Goal: Task Accomplishment & Management: Manage account settings

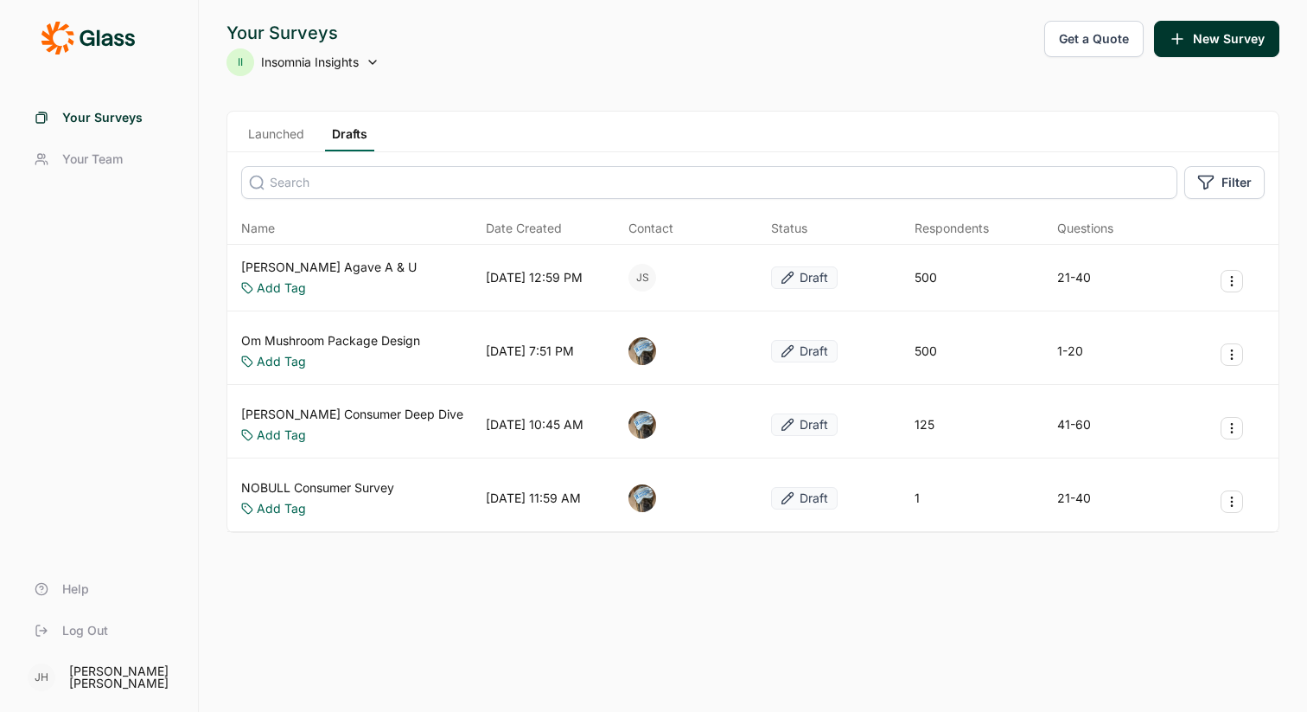
click at [374, 58] on icon at bounding box center [373, 62] width 14 height 14
click at [387, 54] on div "Your Surveys II Insomnia Insights Get a Quote New Survey" at bounding box center [753, 48] width 1053 height 55
click at [376, 64] on icon at bounding box center [373, 62] width 14 height 14
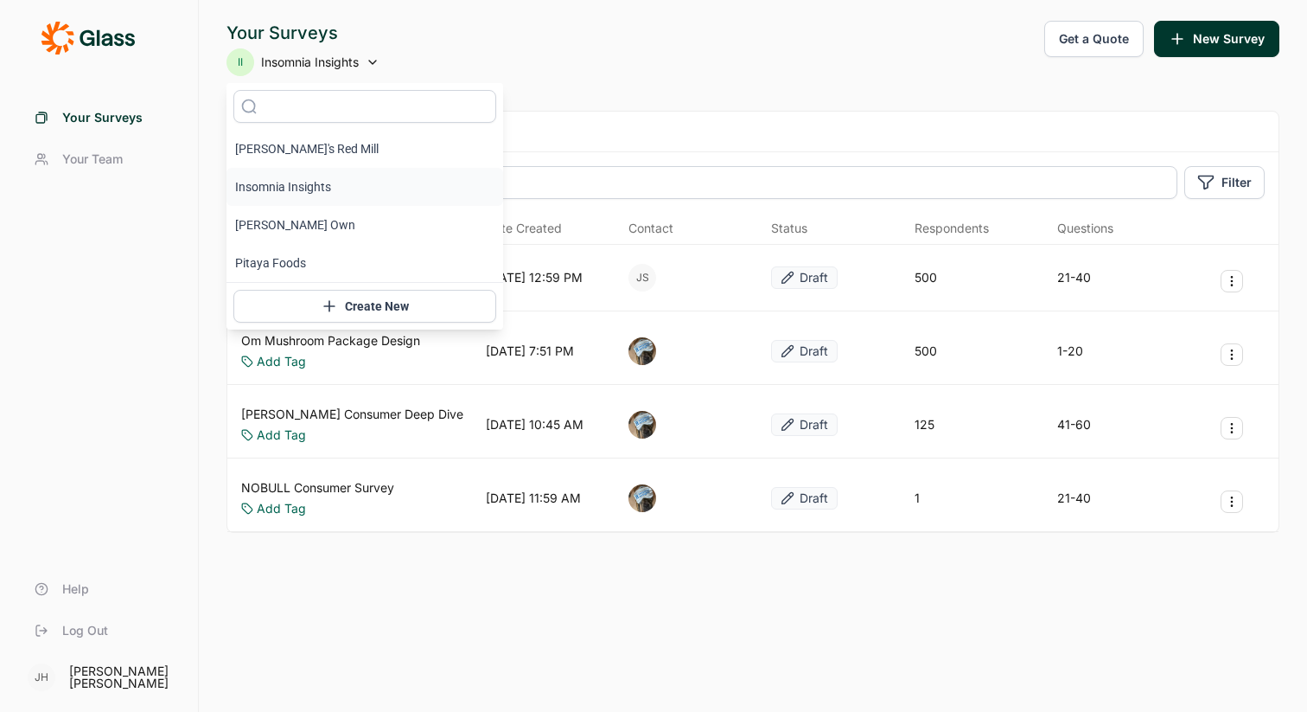
click at [323, 188] on li "Insomnia Insights" at bounding box center [365, 187] width 277 height 38
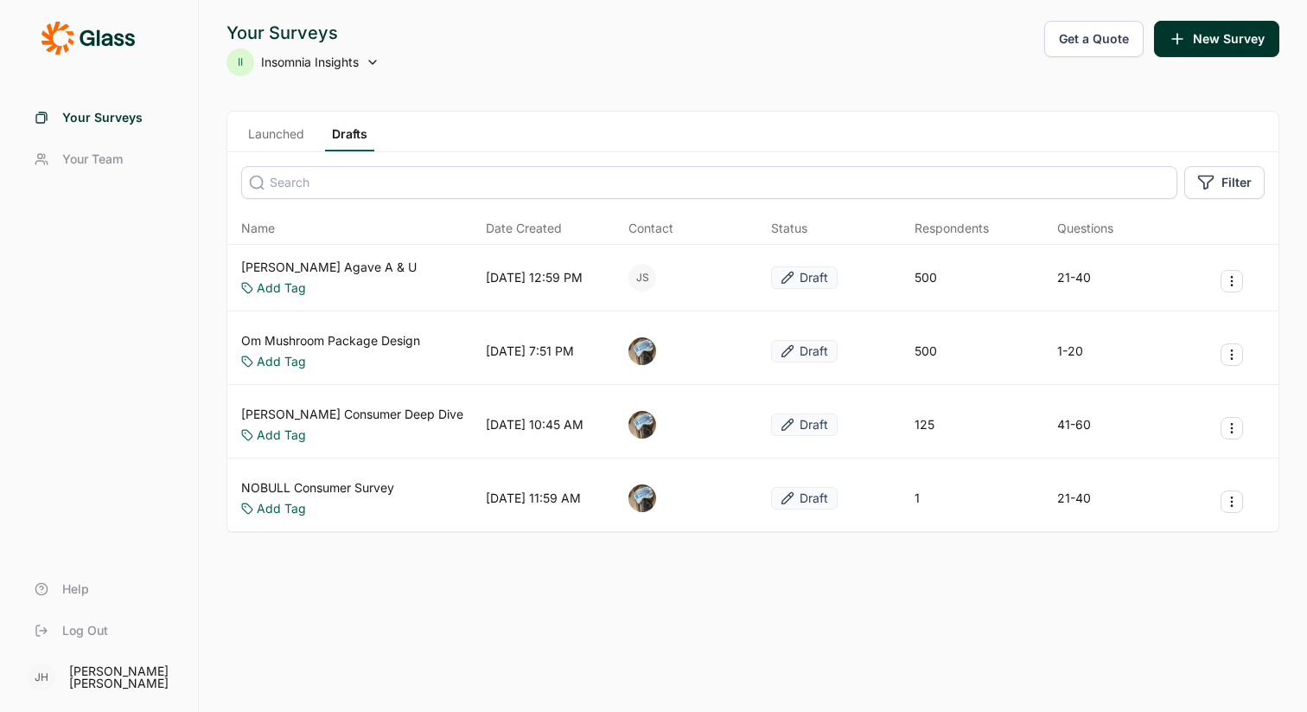
click at [96, 116] on span "Your Surveys" at bounding box center [102, 117] width 80 height 17
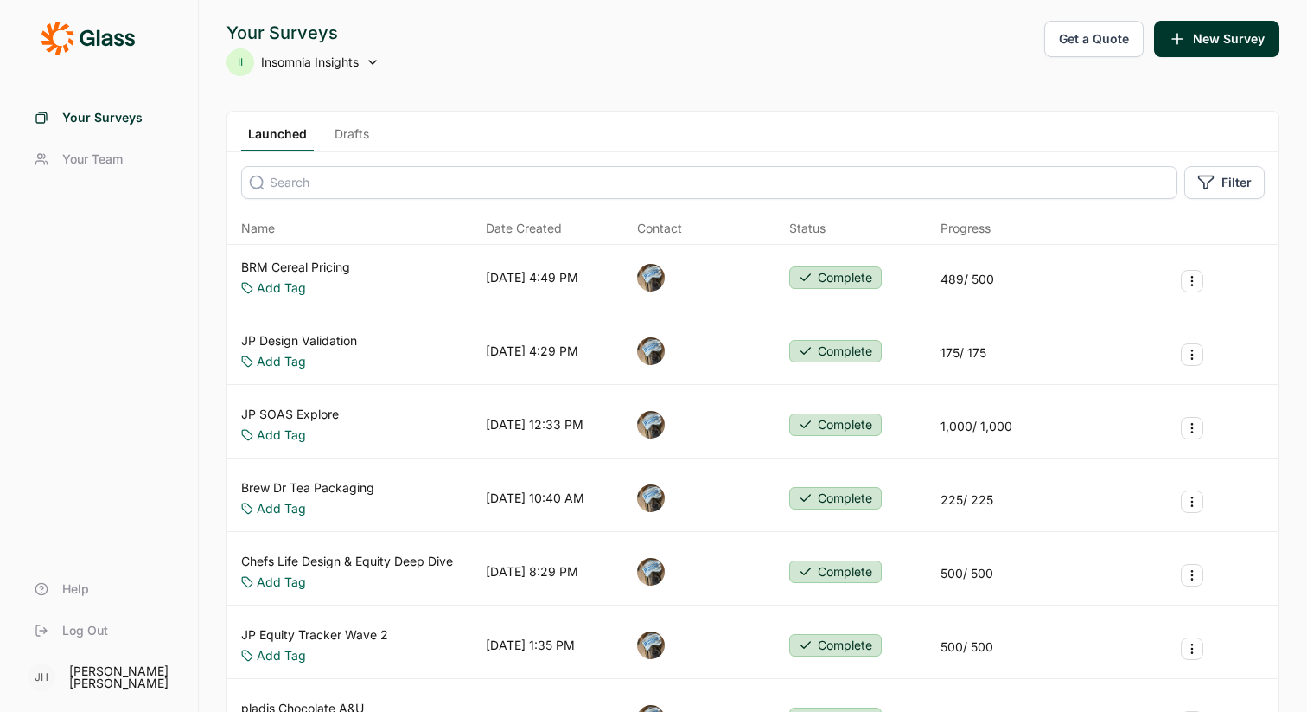
scroll to position [1, 0]
click at [353, 135] on link "Drafts" at bounding box center [352, 138] width 48 height 26
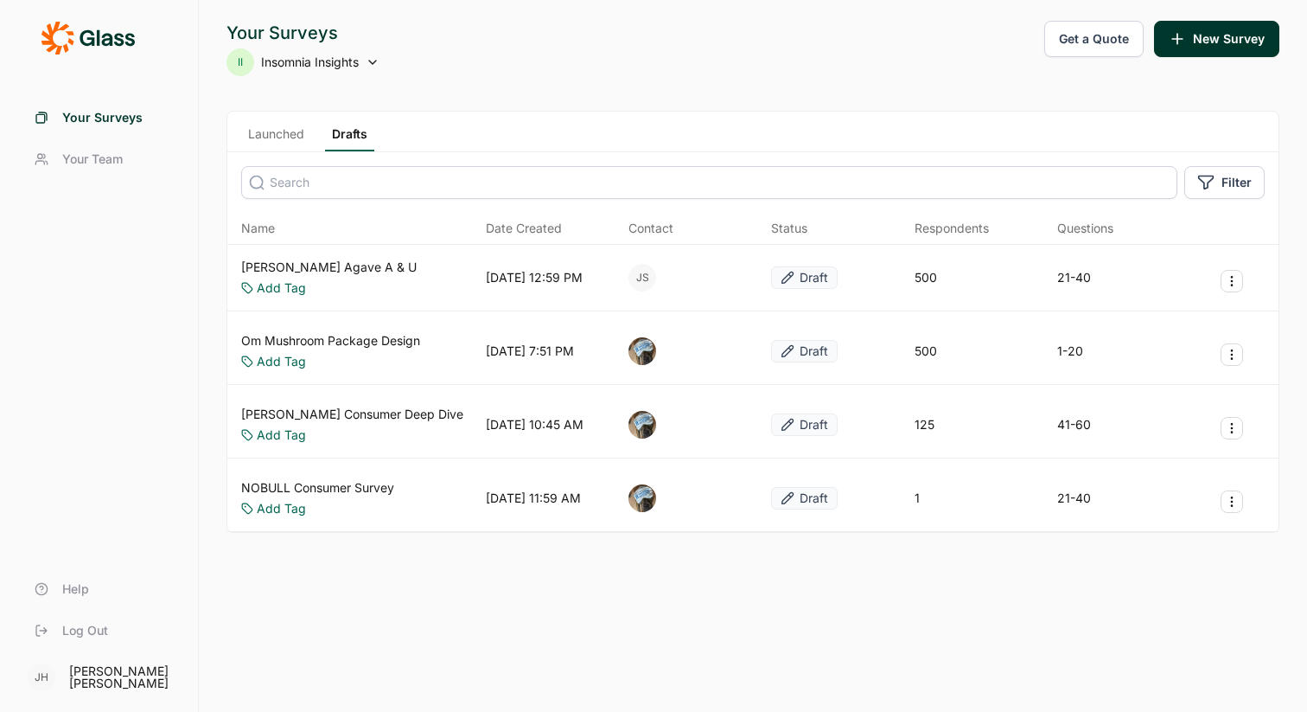
click at [323, 62] on span "Insomnia Insights" at bounding box center [310, 62] width 98 height 17
click at [362, 64] on div "II Insomnia Insights" at bounding box center [303, 62] width 153 height 28
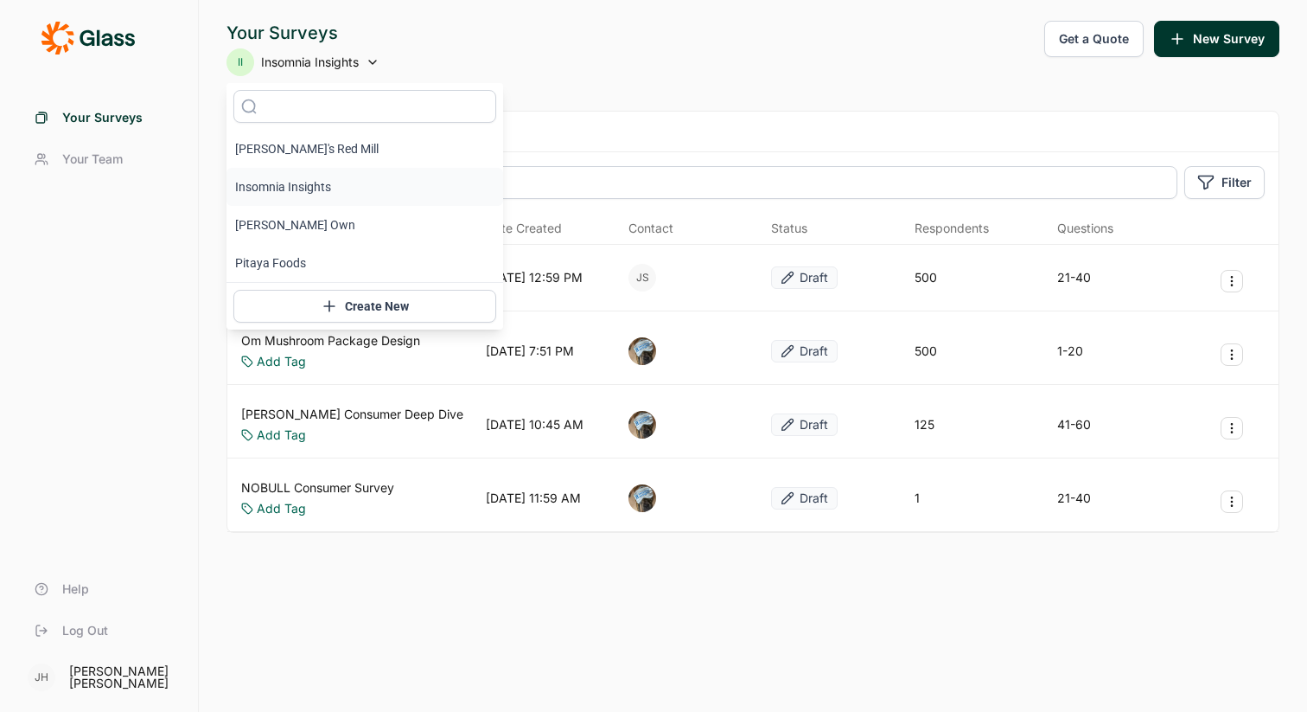
click at [306, 189] on li "Insomnia Insights" at bounding box center [365, 187] width 277 height 38
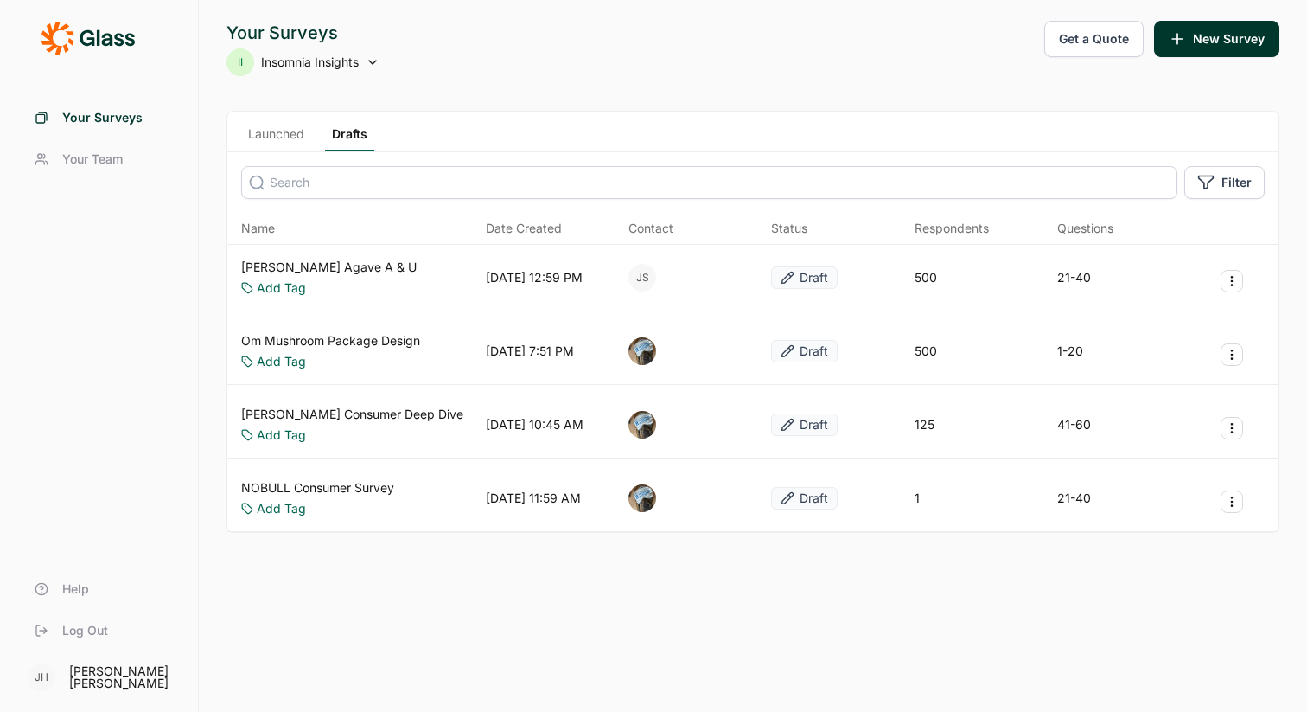
click at [111, 160] on span "Your Team" at bounding box center [92, 158] width 61 height 17
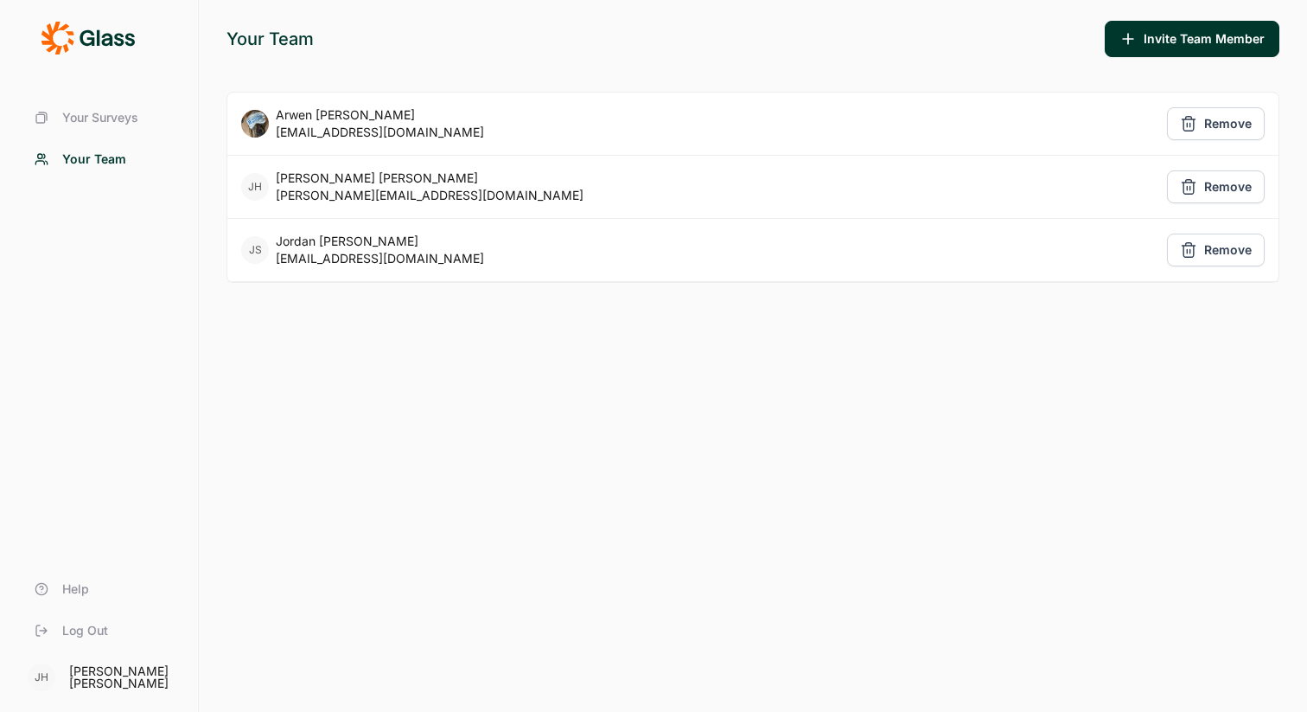
click at [105, 110] on span "Your Surveys" at bounding box center [100, 117] width 76 height 17
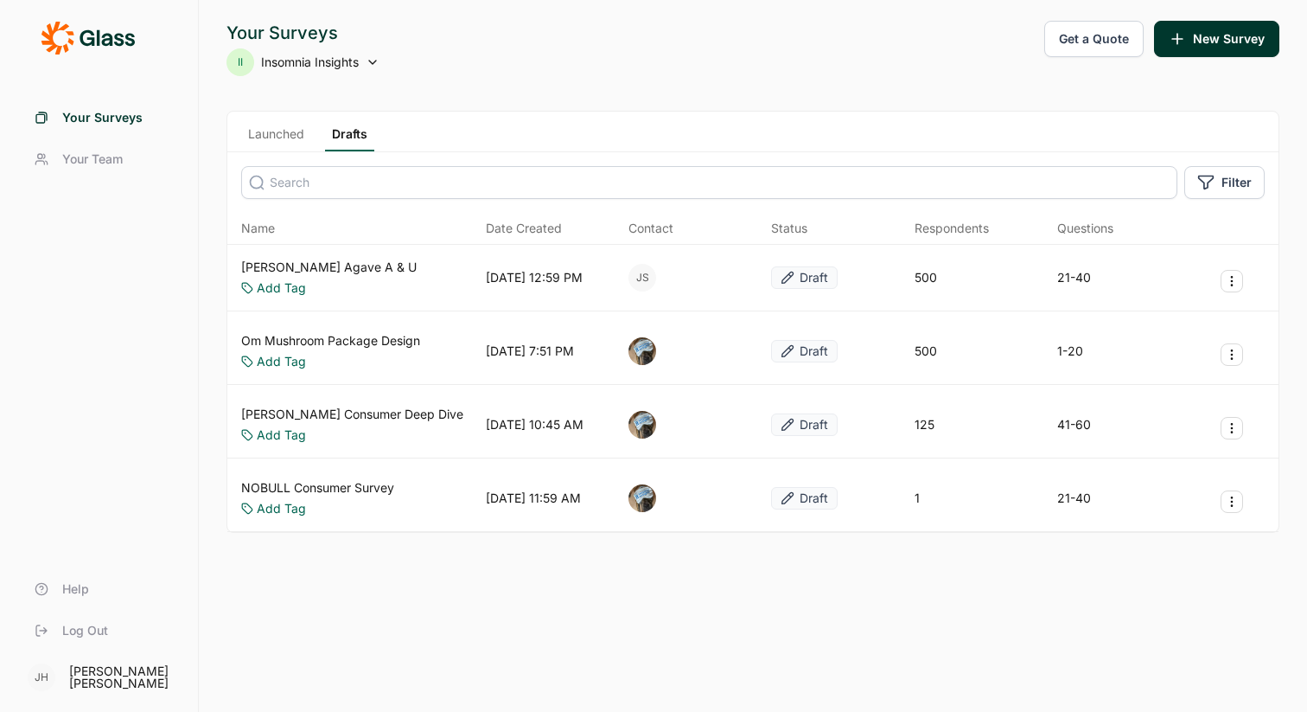
click at [352, 137] on link "Drafts" at bounding box center [349, 138] width 49 height 26
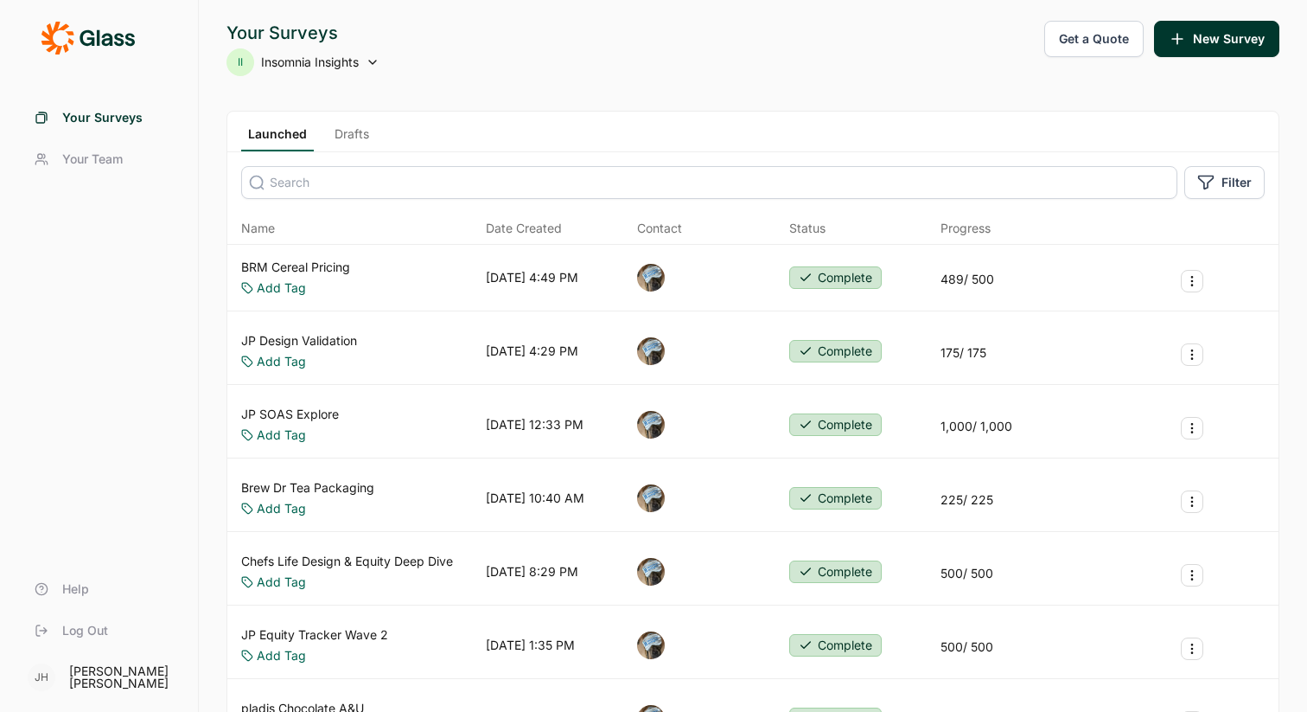
click at [343, 67] on span "Insomnia Insights" at bounding box center [310, 62] width 98 height 17
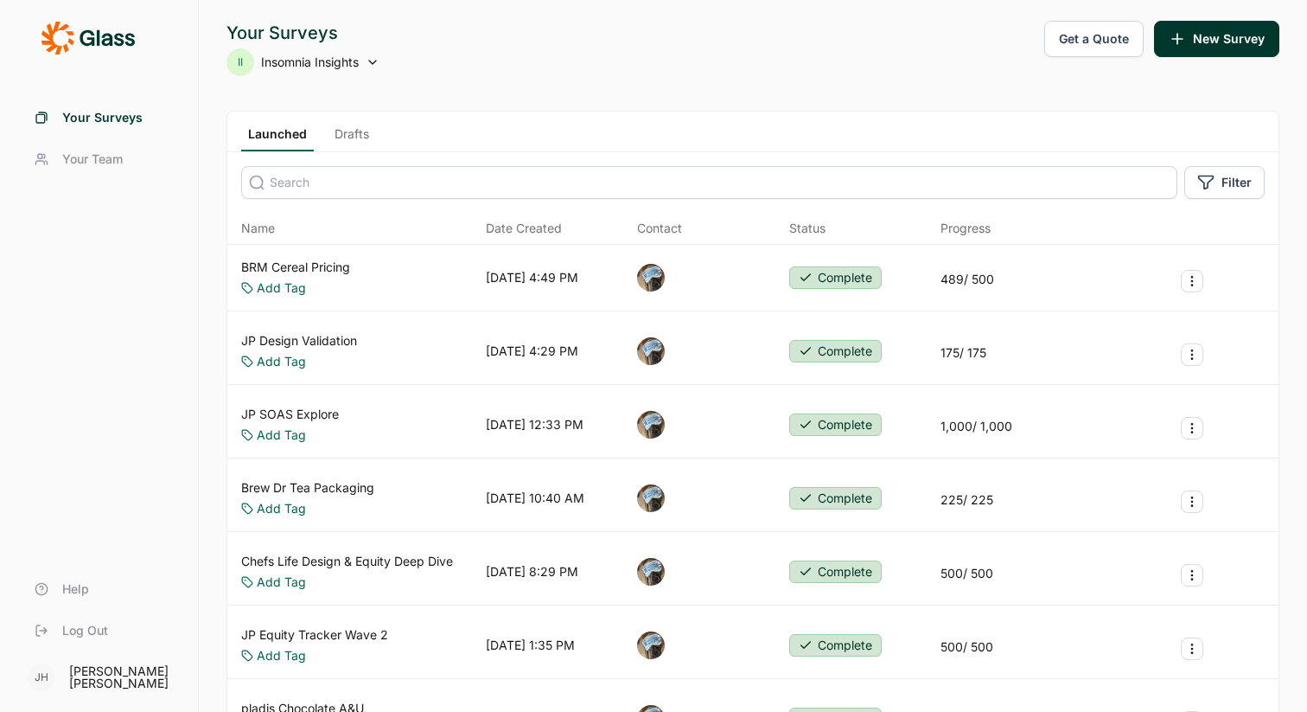
click at [356, 129] on link "Drafts" at bounding box center [352, 138] width 48 height 26
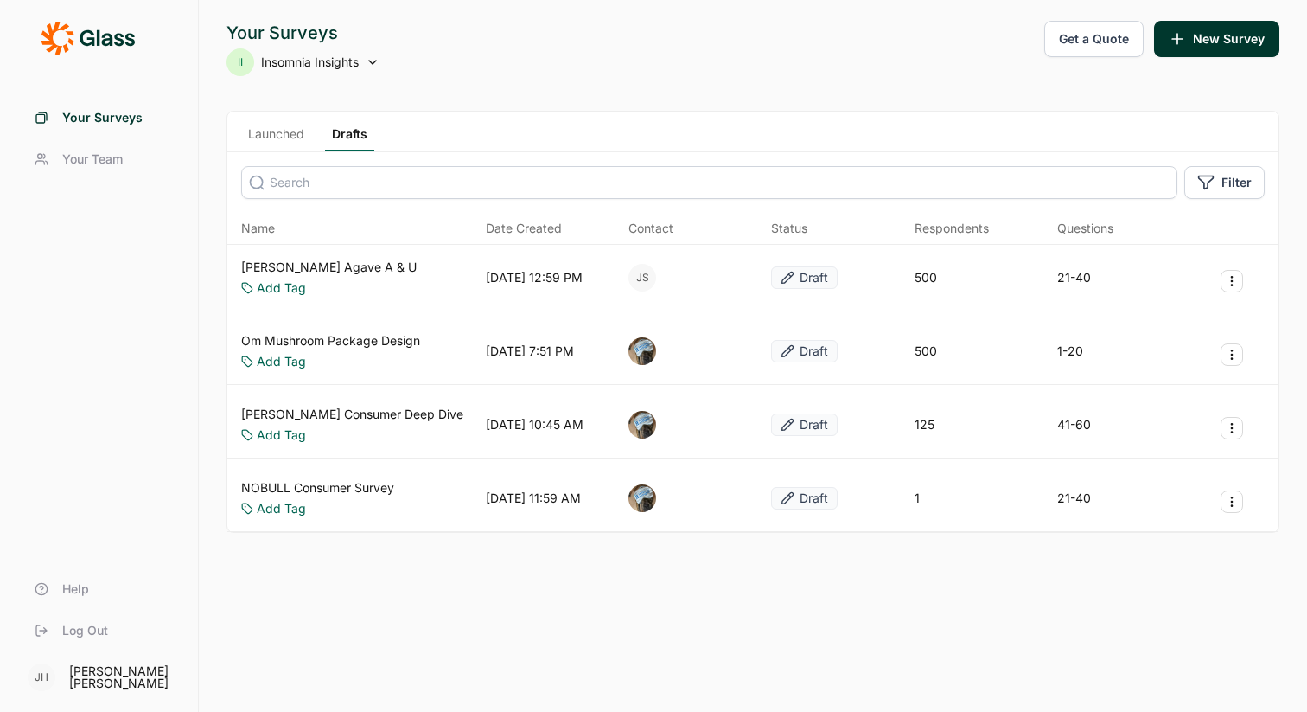
click at [354, 137] on link "Drafts" at bounding box center [349, 138] width 49 height 26
click at [544, 131] on div "Launched Drafts" at bounding box center [752, 132] width 1051 height 41
click at [280, 134] on link "Launched" at bounding box center [276, 138] width 70 height 26
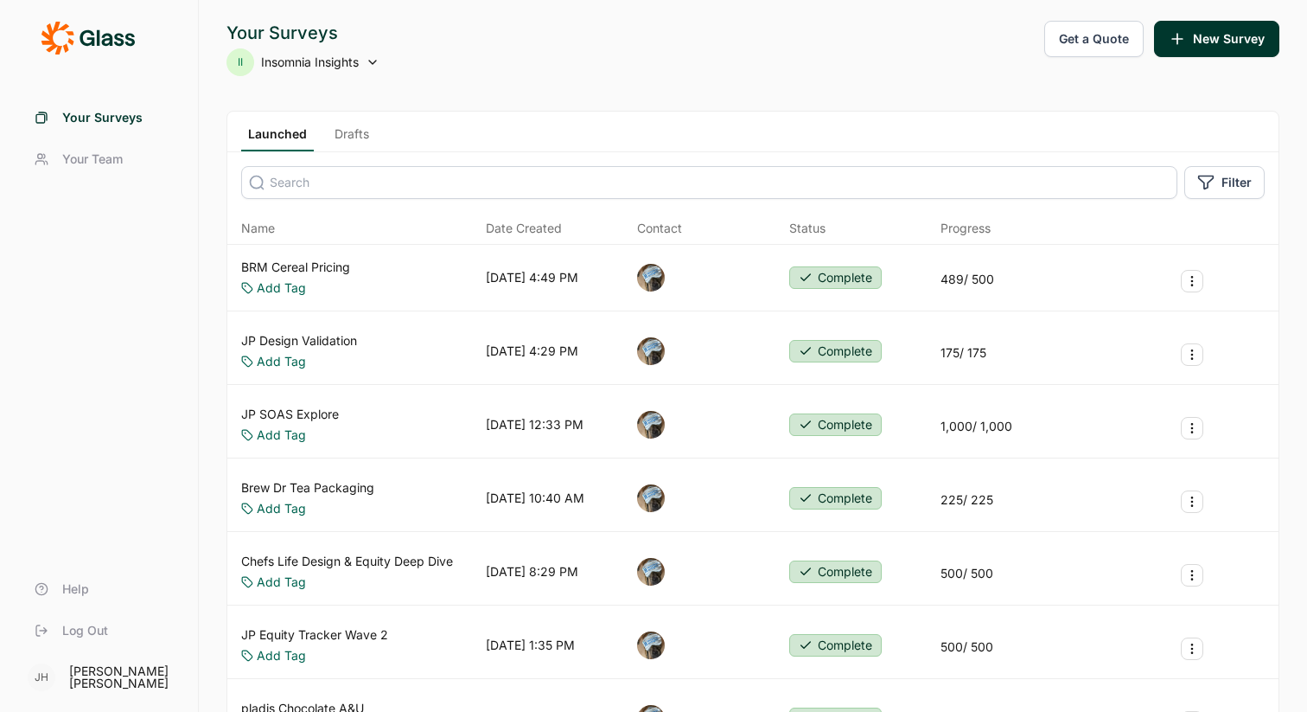
click at [368, 70] on div "II Insomnia Insights" at bounding box center [303, 62] width 153 height 28
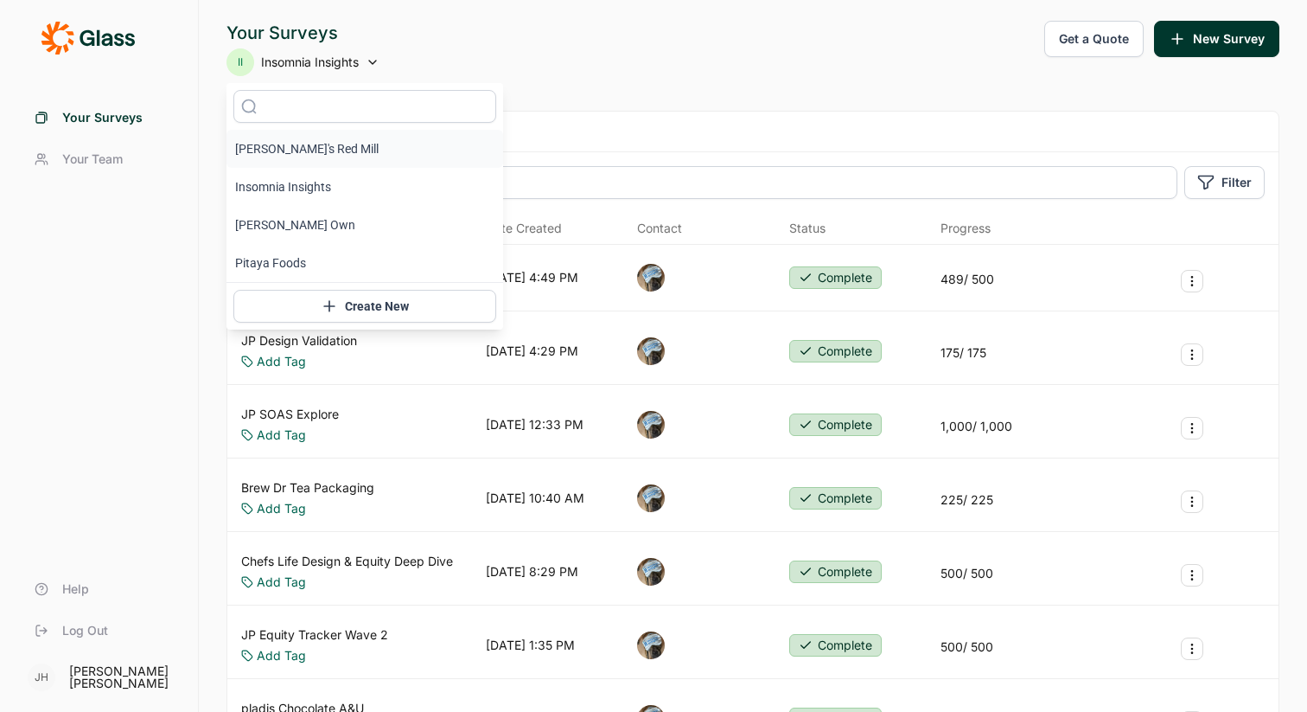
scroll to position [23, 0]
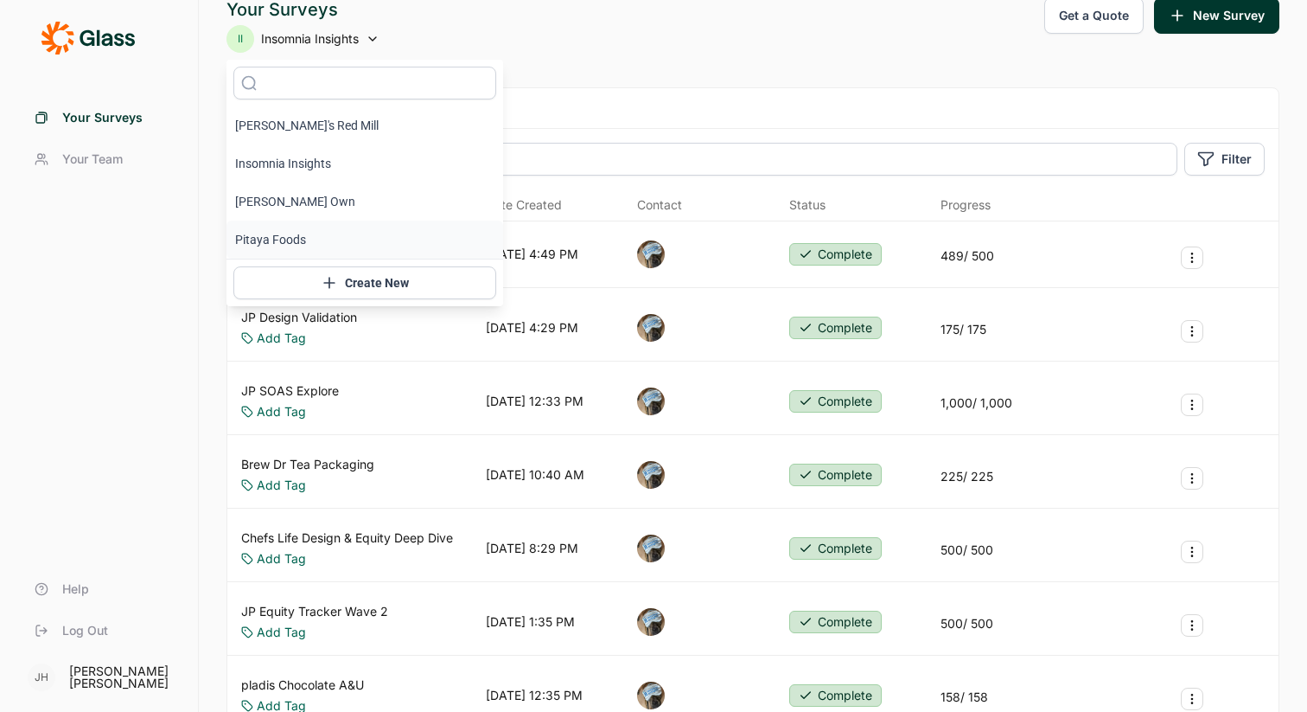
click at [294, 235] on li "Pitaya Foods" at bounding box center [365, 239] width 277 height 38
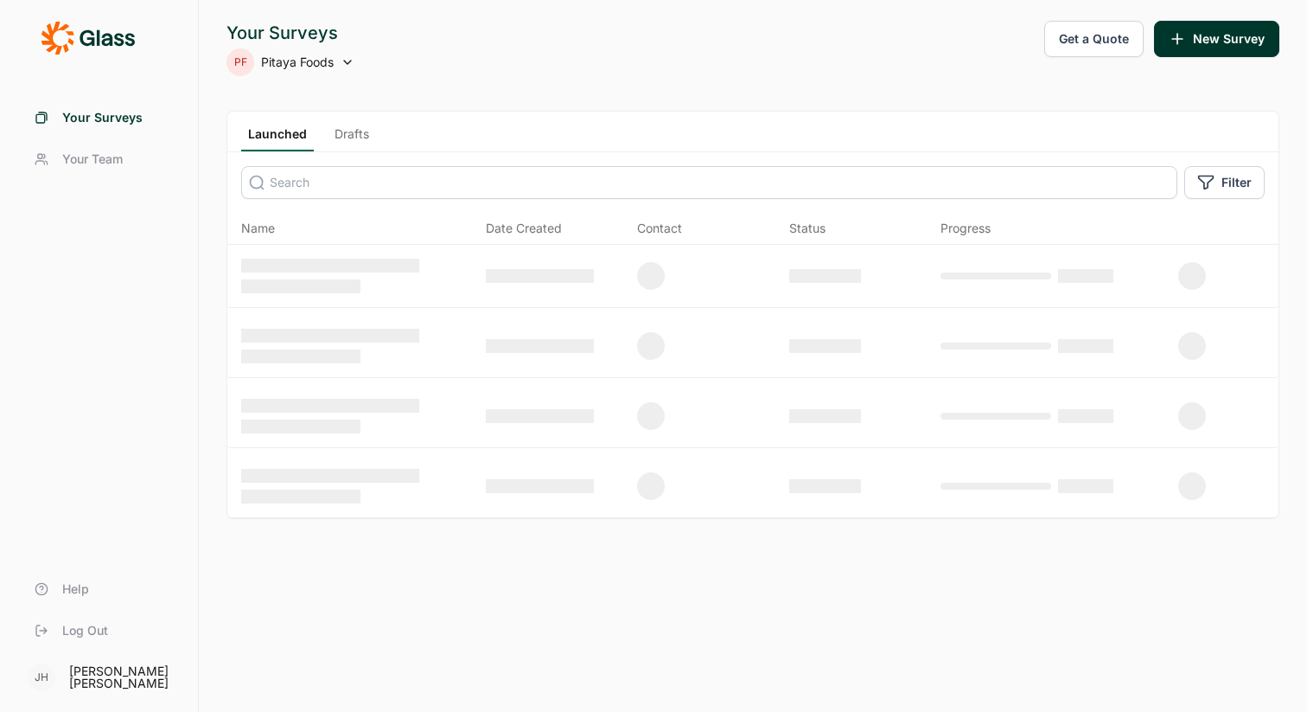
scroll to position [0, 0]
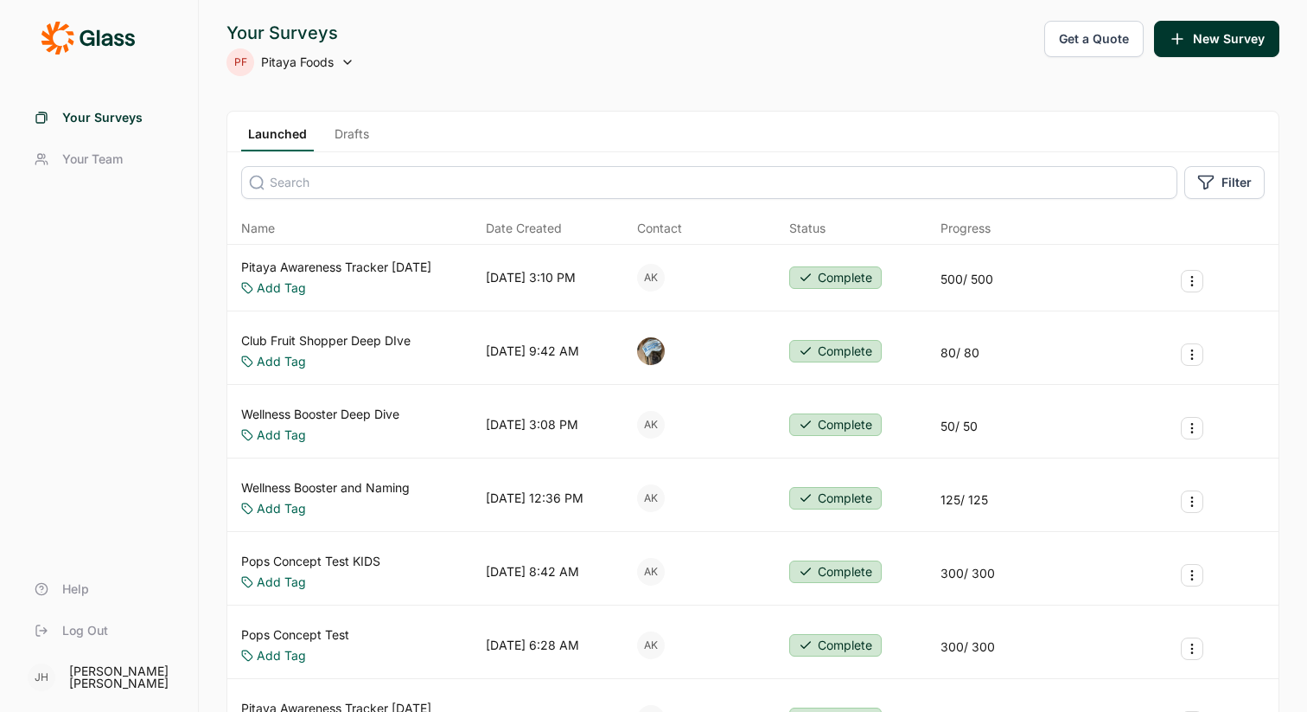
click at [342, 61] on icon at bounding box center [348, 62] width 14 height 14
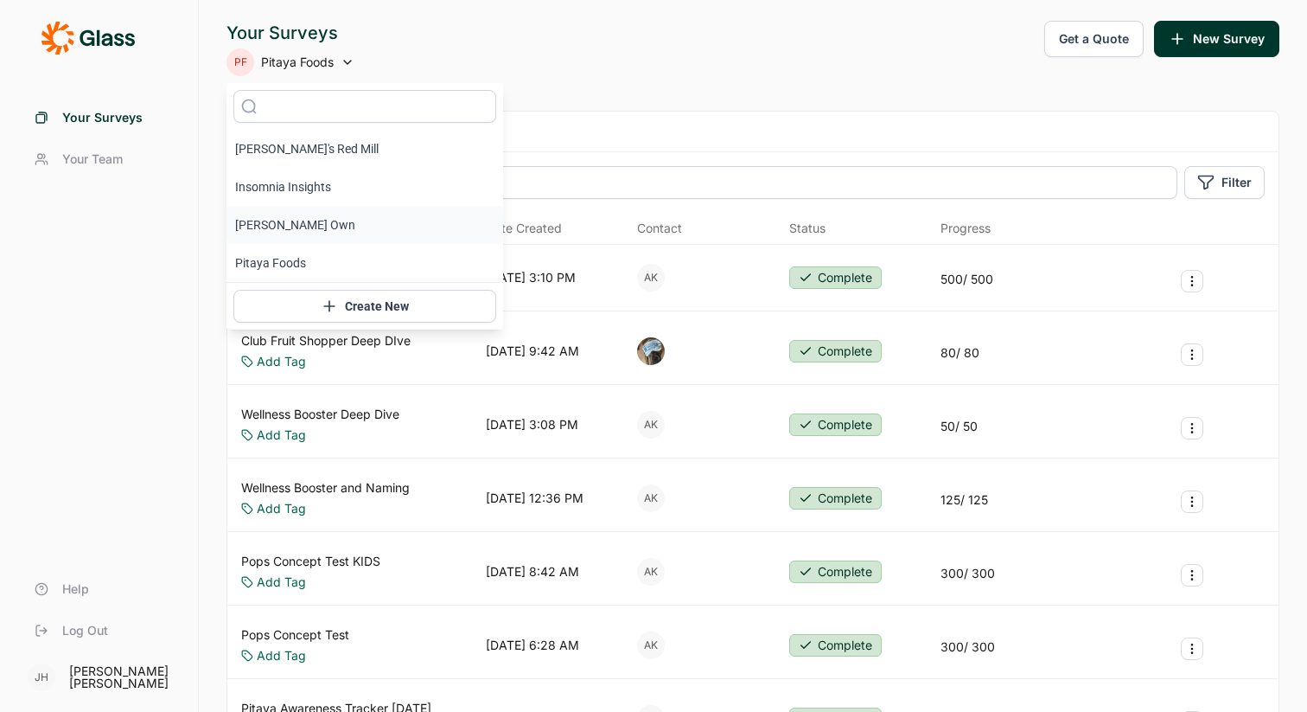
click at [288, 218] on li "[PERSON_NAME] Own" at bounding box center [365, 225] width 277 height 38
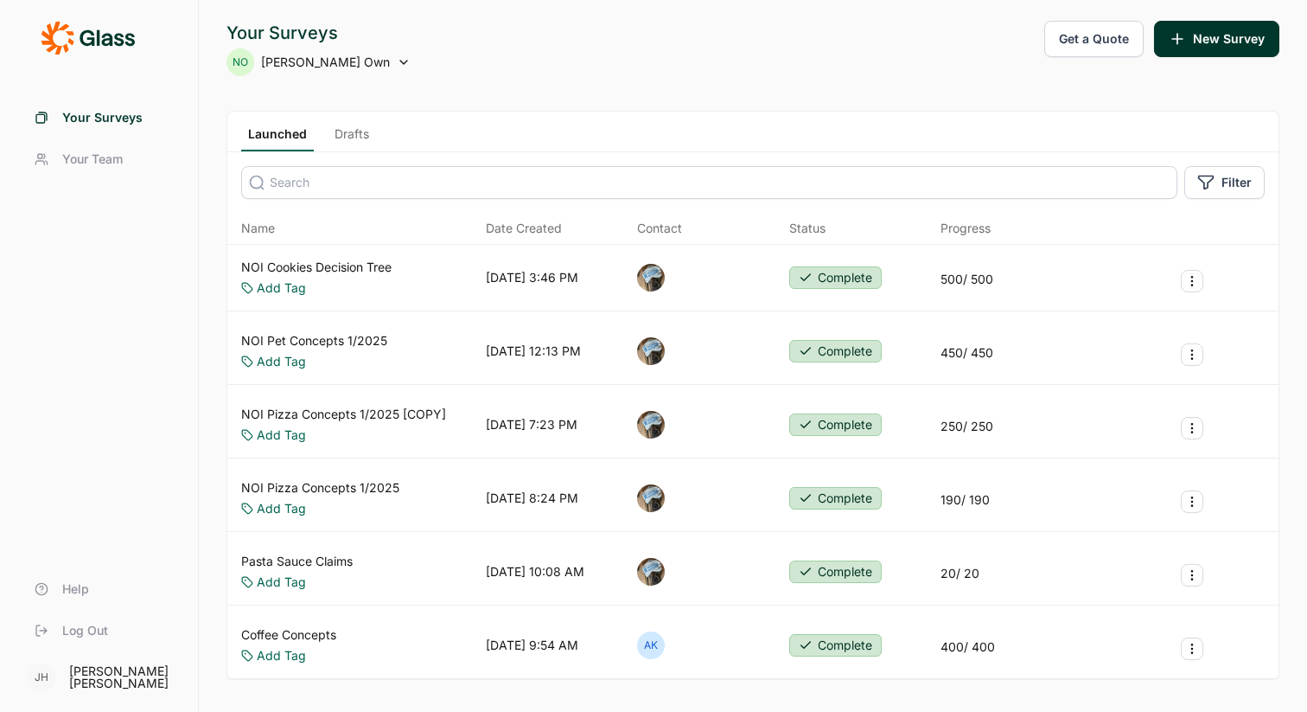
click at [397, 65] on icon at bounding box center [404, 62] width 14 height 14
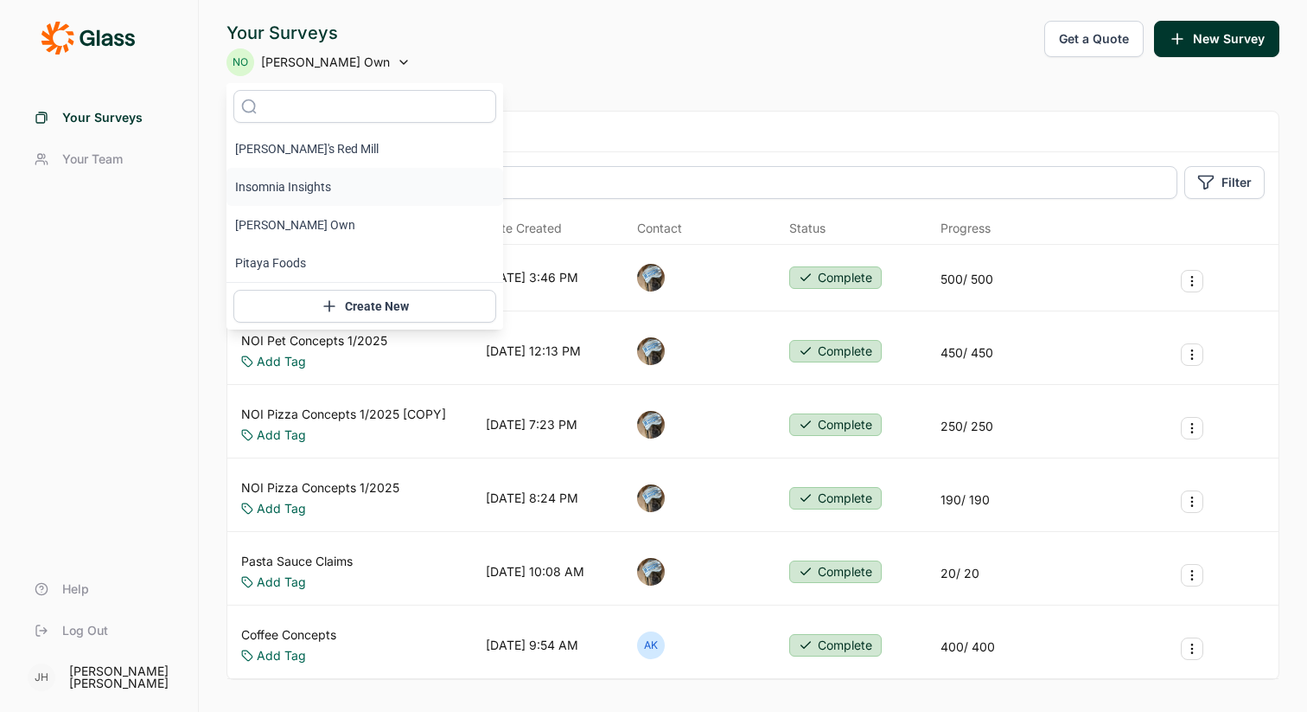
click at [313, 188] on li "Insomnia Insights" at bounding box center [365, 187] width 277 height 38
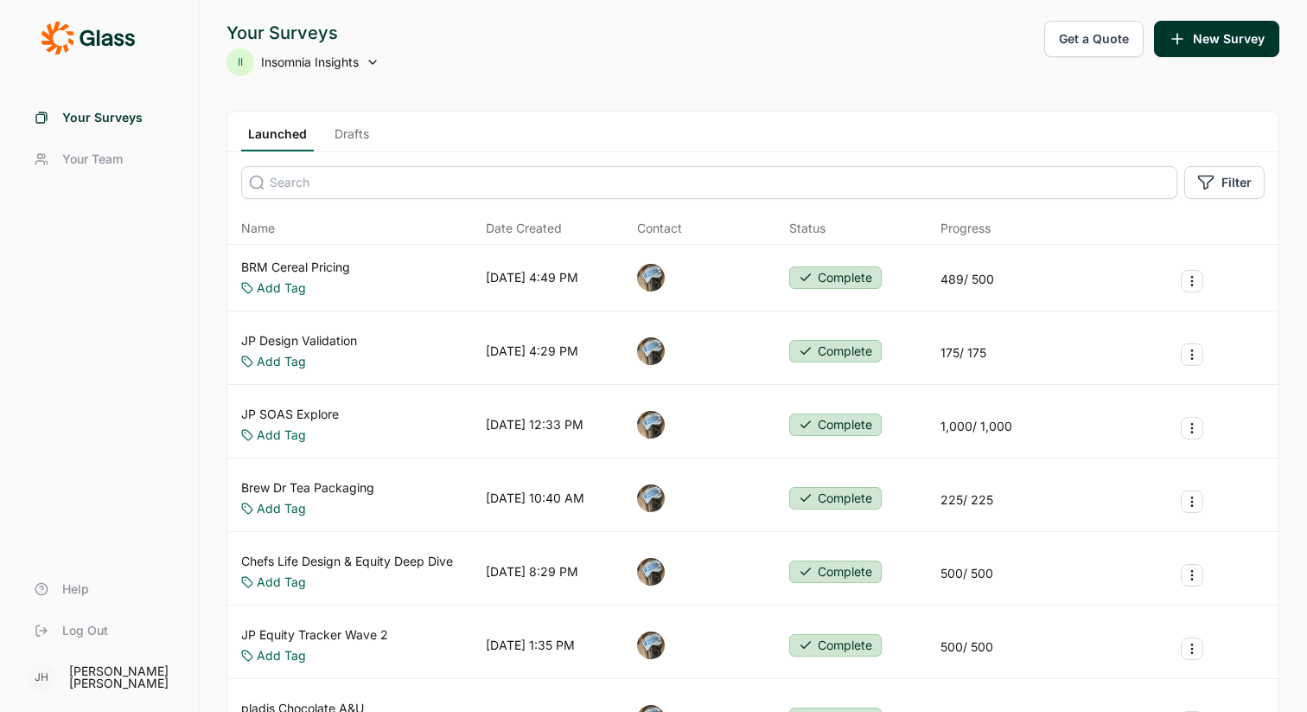
click at [373, 62] on use at bounding box center [372, 62] width 7 height 3
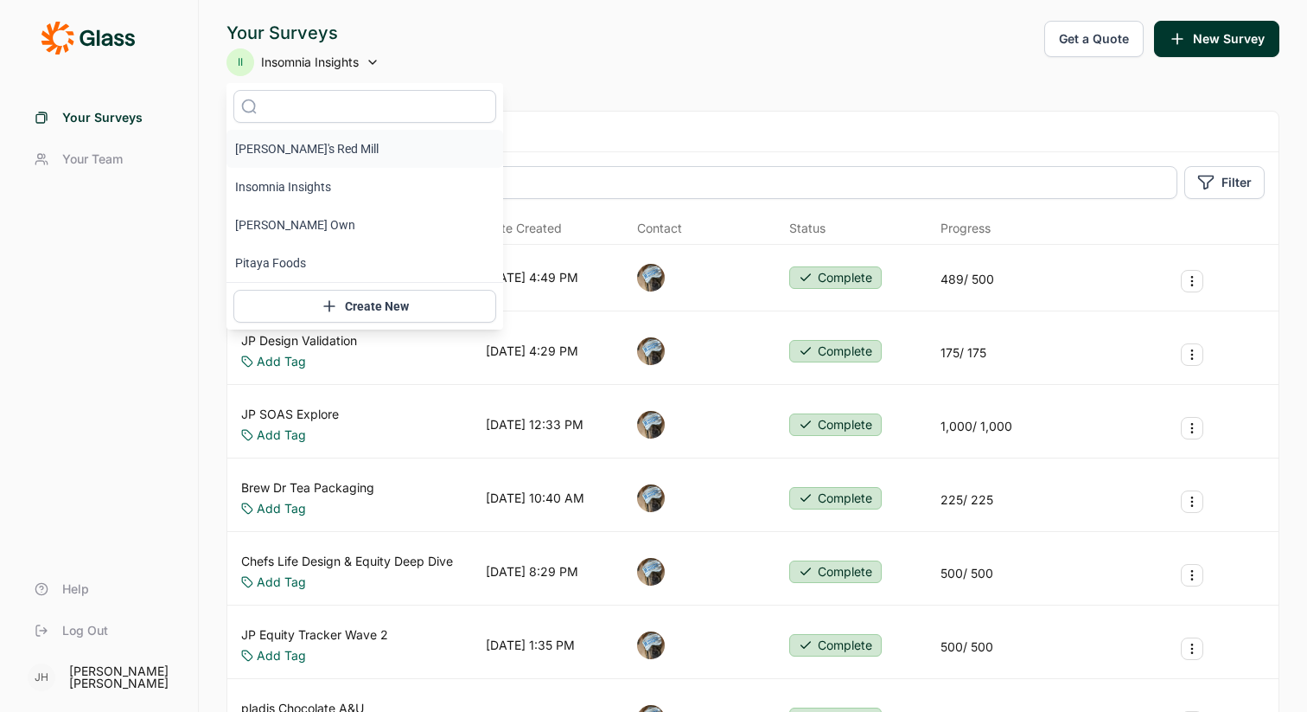
click at [312, 142] on li "[PERSON_NAME]'s Red Mill" at bounding box center [365, 149] width 277 height 38
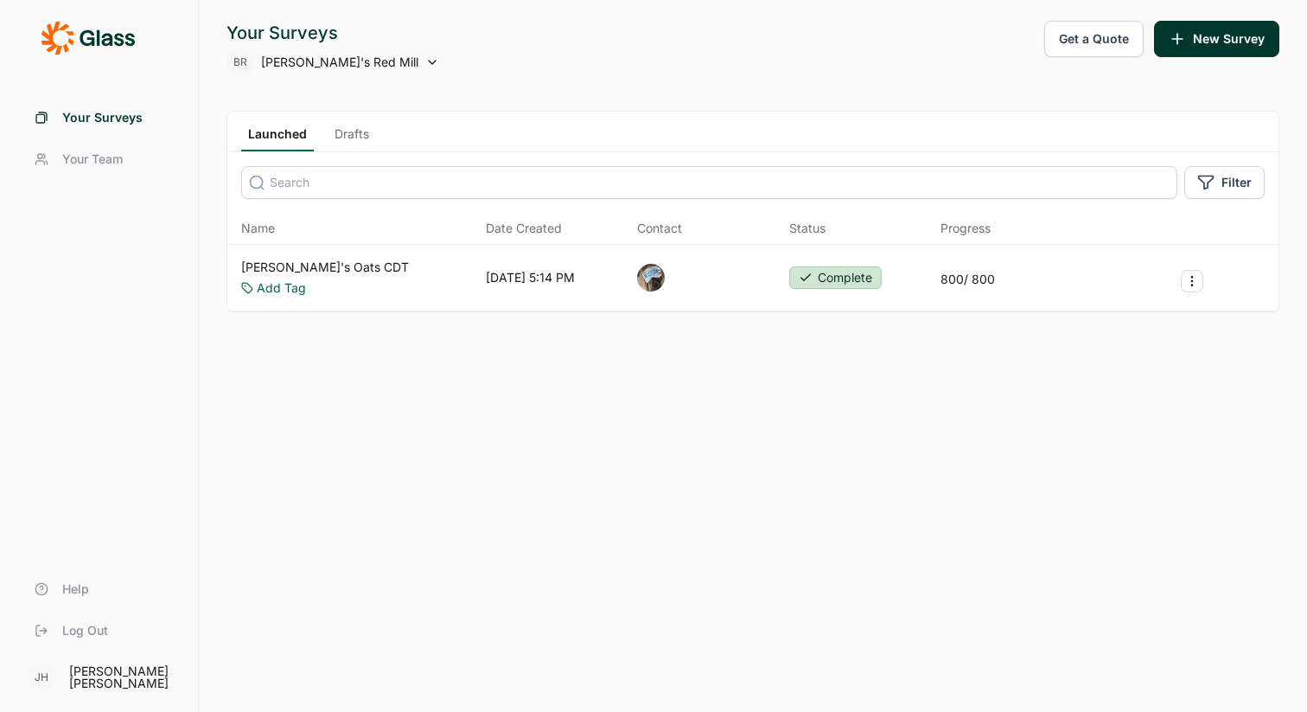
click at [429, 61] on use at bounding box center [432, 62] width 7 height 3
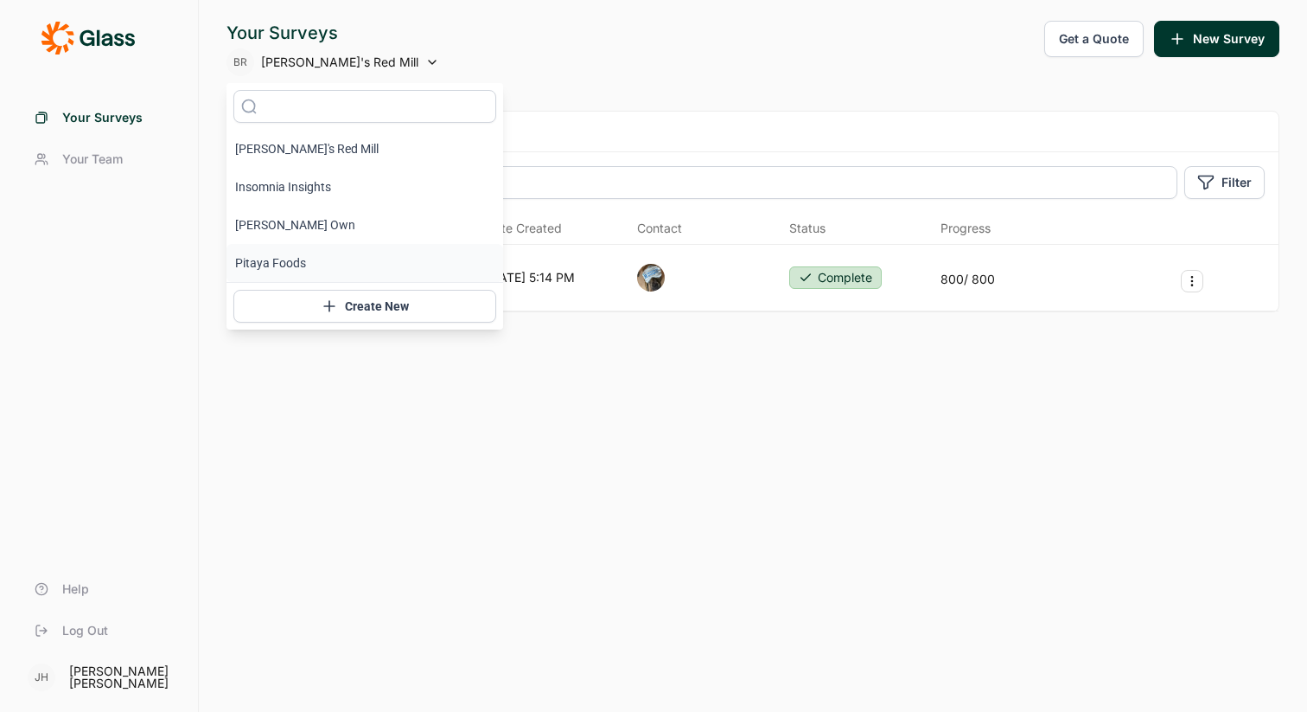
click at [296, 265] on li "Pitaya Foods" at bounding box center [365, 263] width 277 height 38
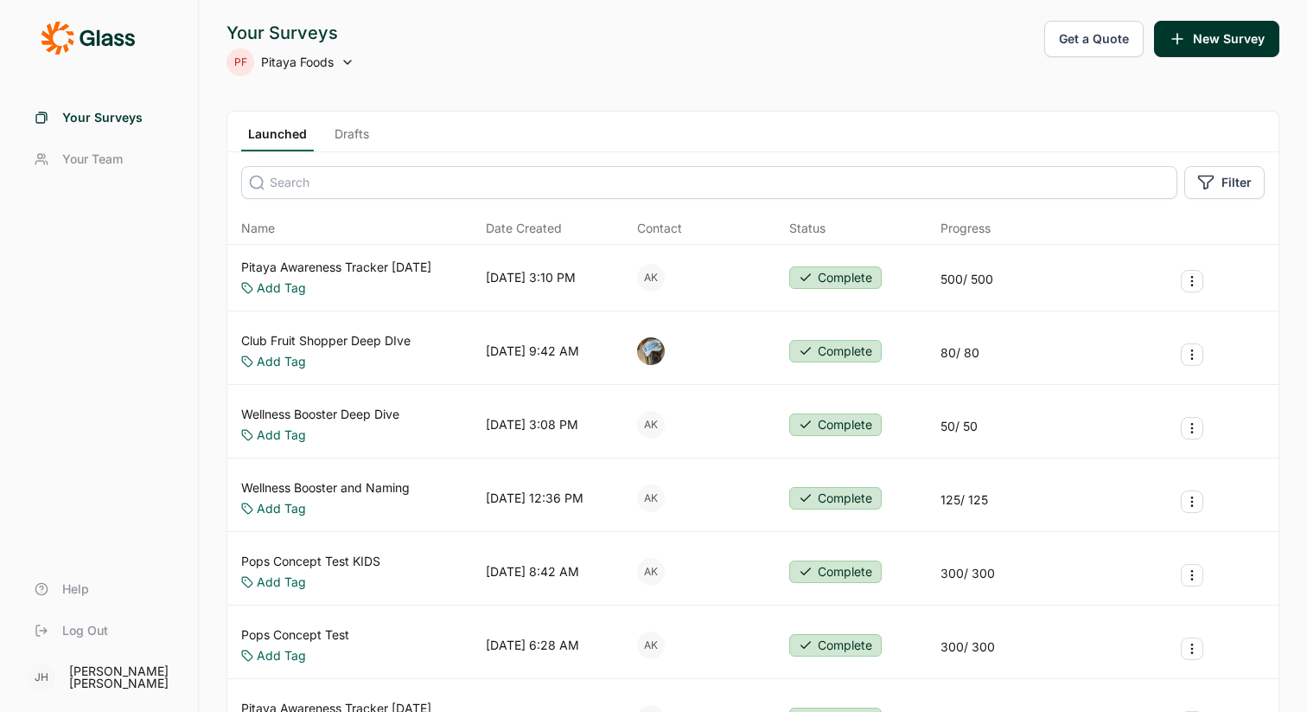
click at [348, 61] on icon at bounding box center [348, 62] width 14 height 14
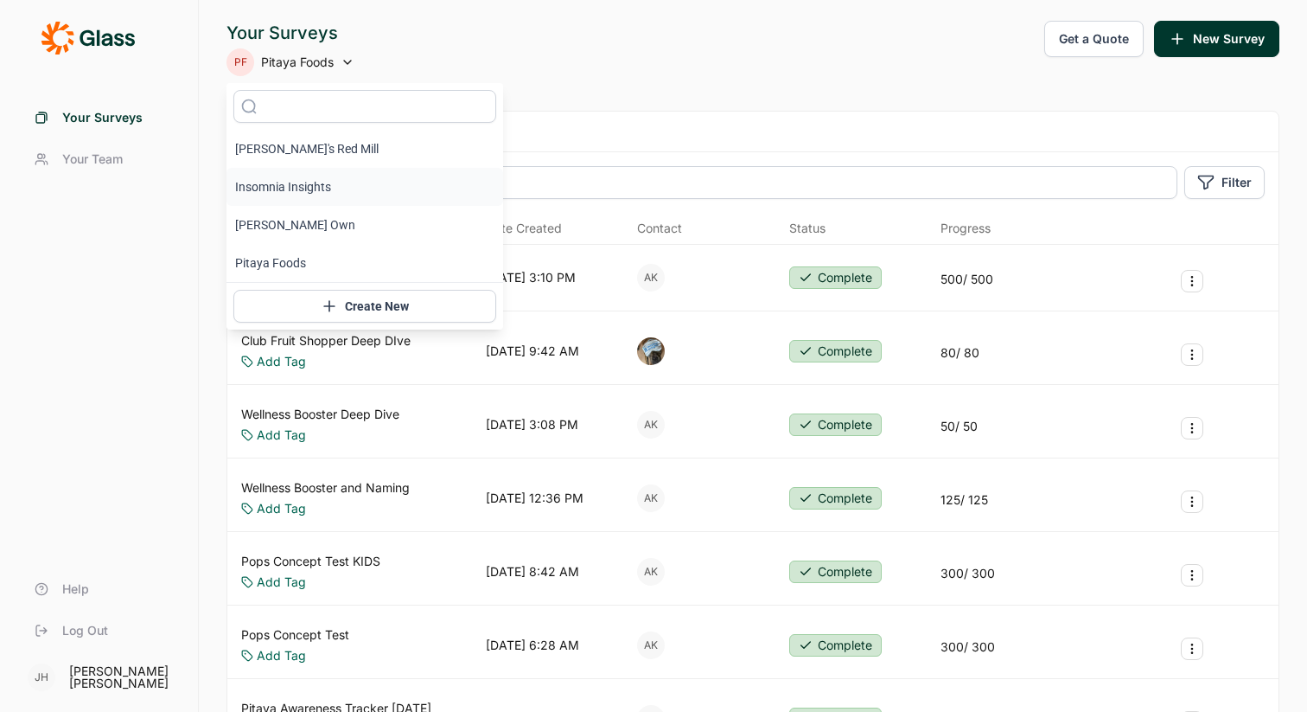
click at [301, 188] on li "Insomnia Insights" at bounding box center [365, 187] width 277 height 38
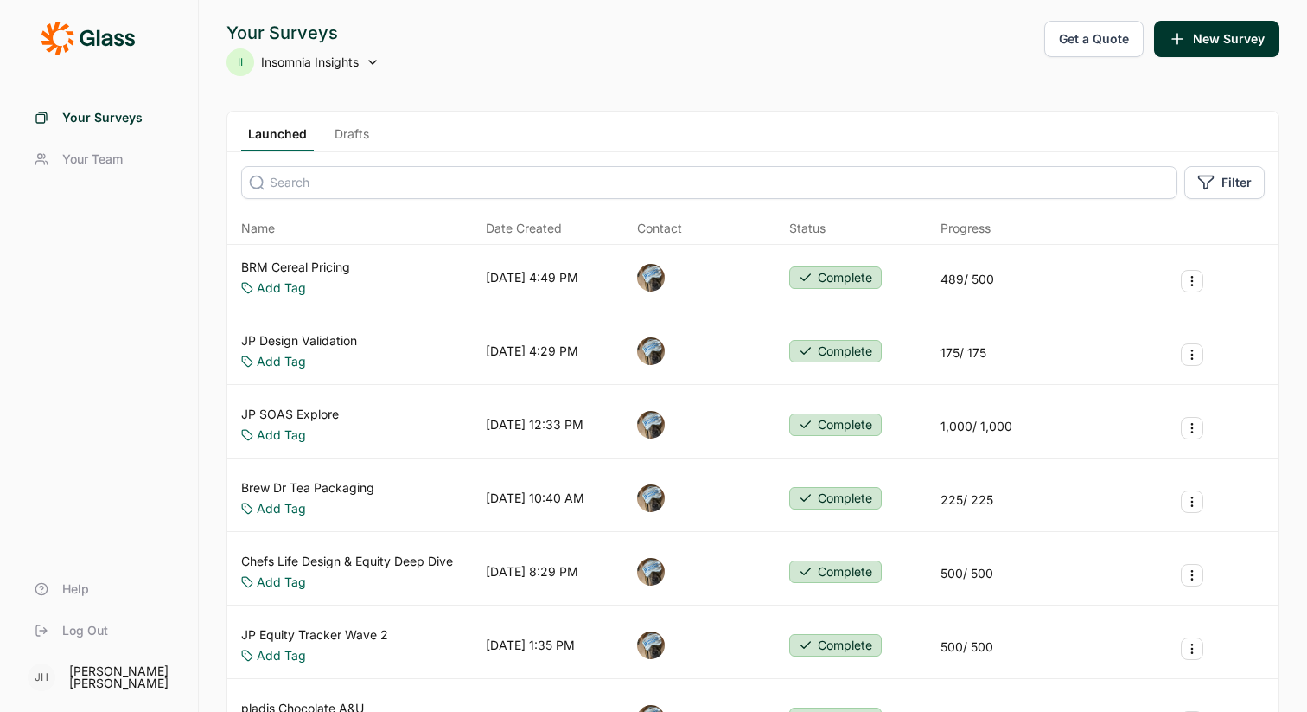
click at [93, 628] on span "Log Out" at bounding box center [85, 630] width 46 height 17
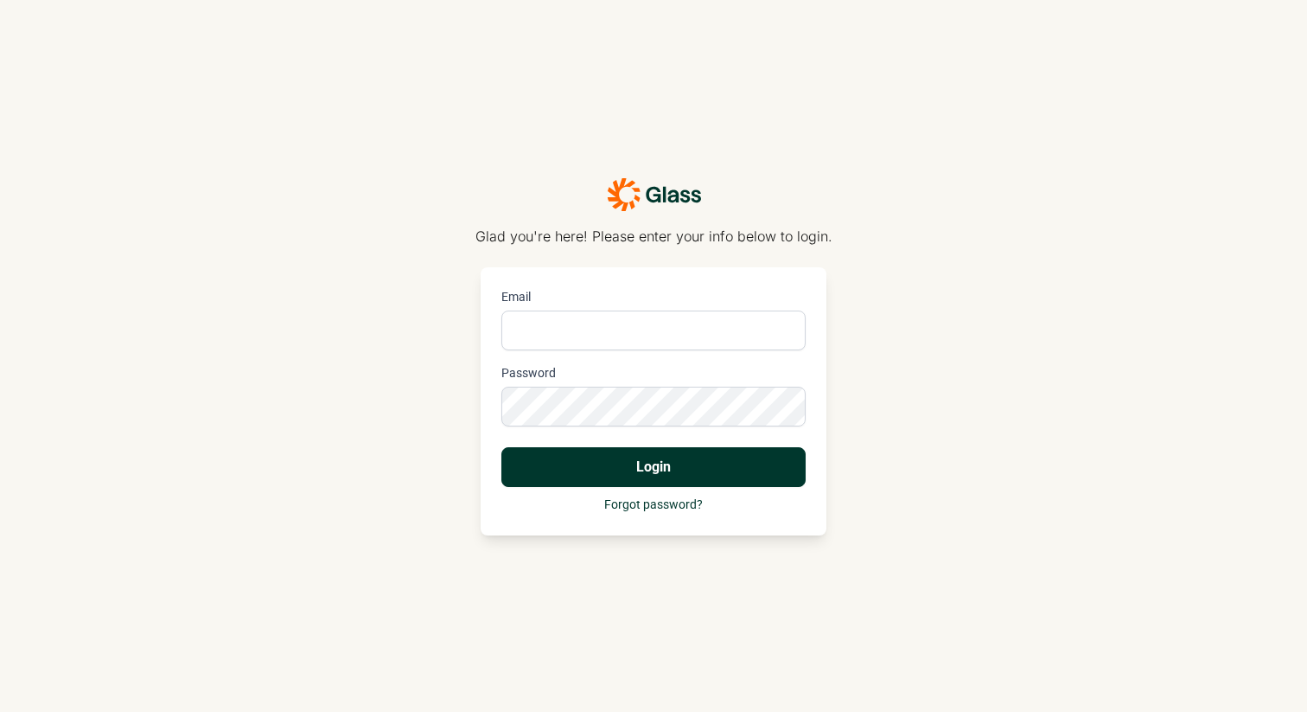
type input "jodie@insomnia-insights.com"
type input "[PERSON_NAME][EMAIL_ADDRESS][DOMAIN_NAME]"
click at [553, 467] on button "Login" at bounding box center [654, 467] width 304 height 40
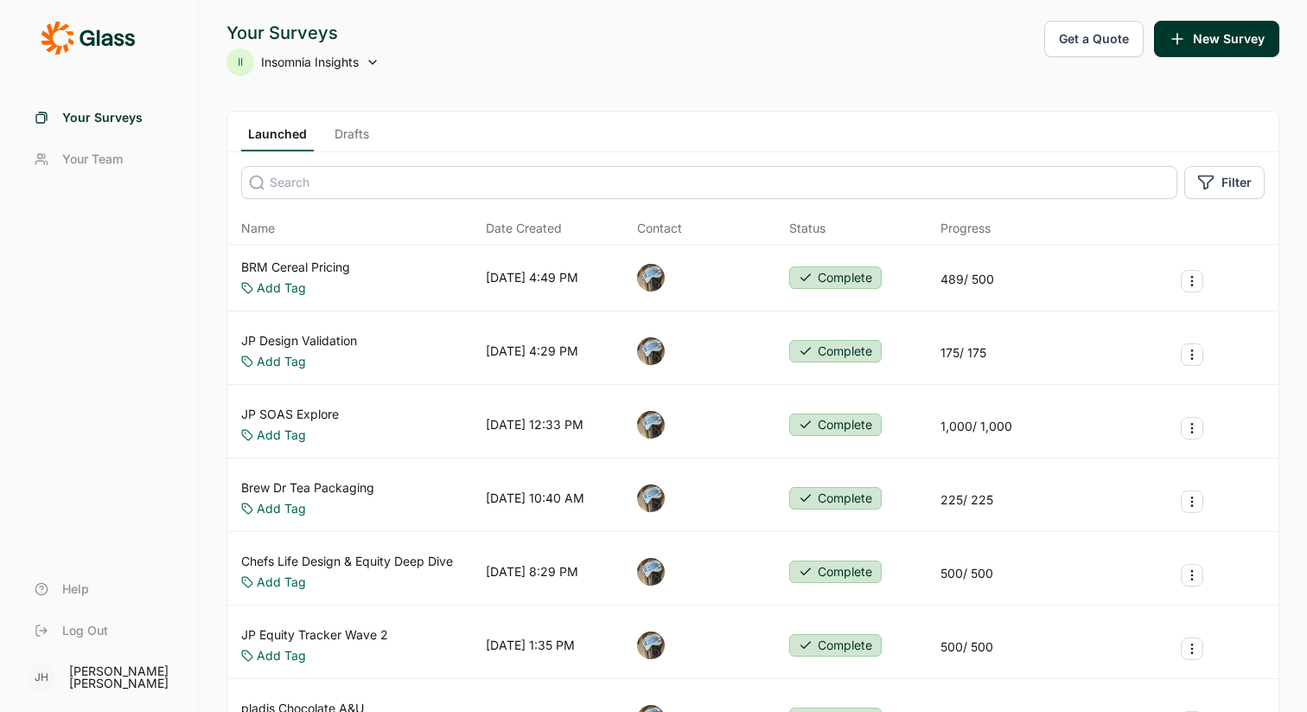
click at [373, 62] on use at bounding box center [372, 62] width 7 height 3
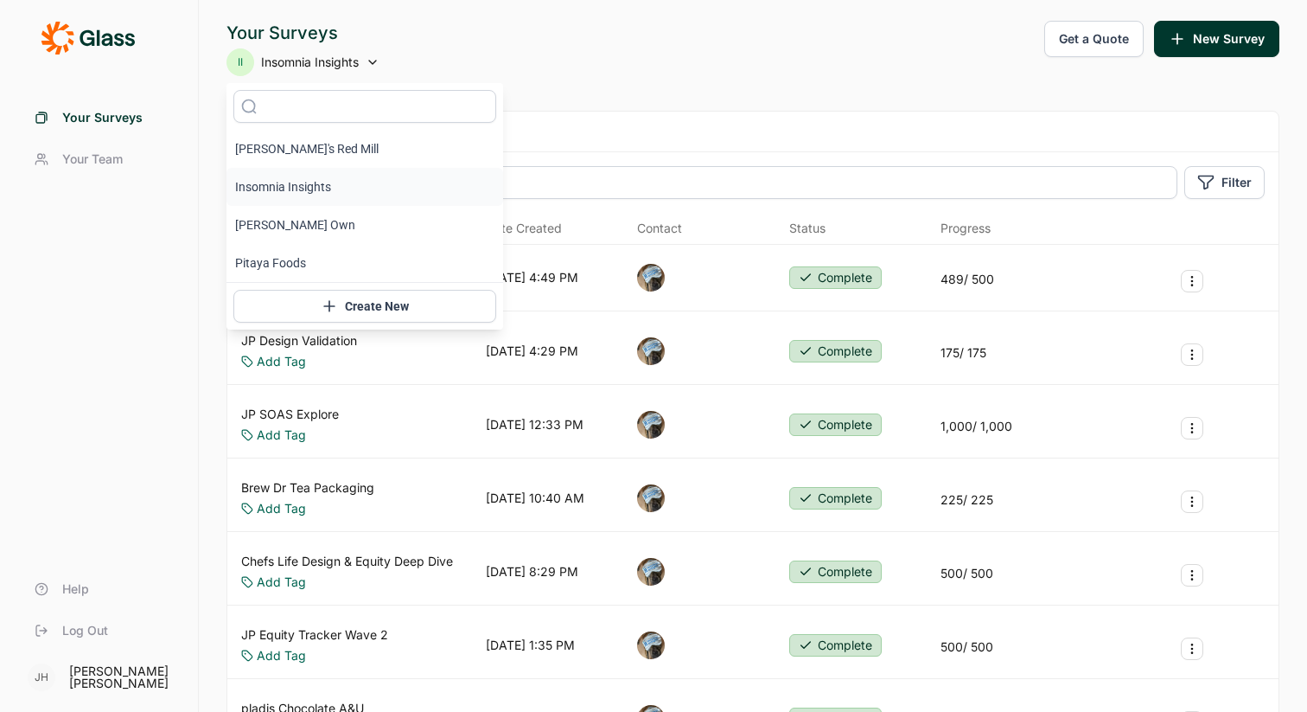
click at [303, 184] on li "Insomnia Insights" at bounding box center [365, 187] width 277 height 38
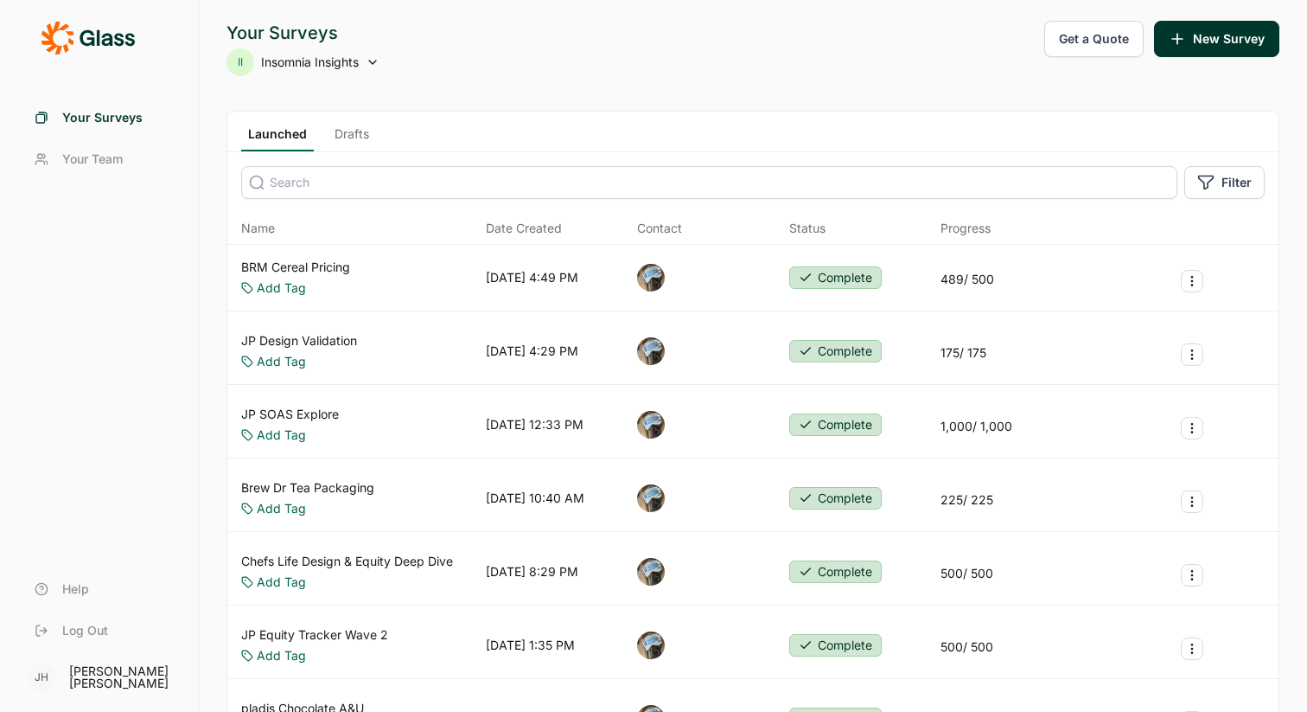
click at [81, 628] on span "Log Out" at bounding box center [85, 630] width 46 height 17
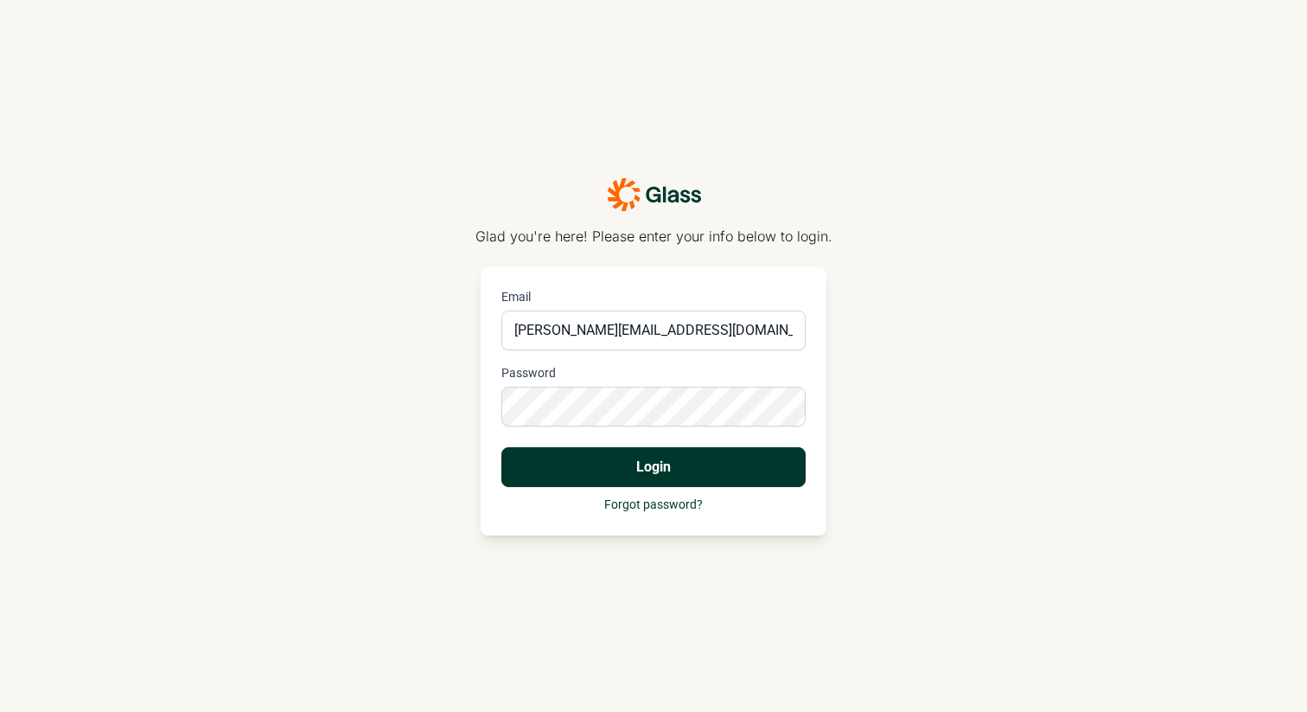
click at [671, 466] on button "Login" at bounding box center [654, 467] width 304 height 40
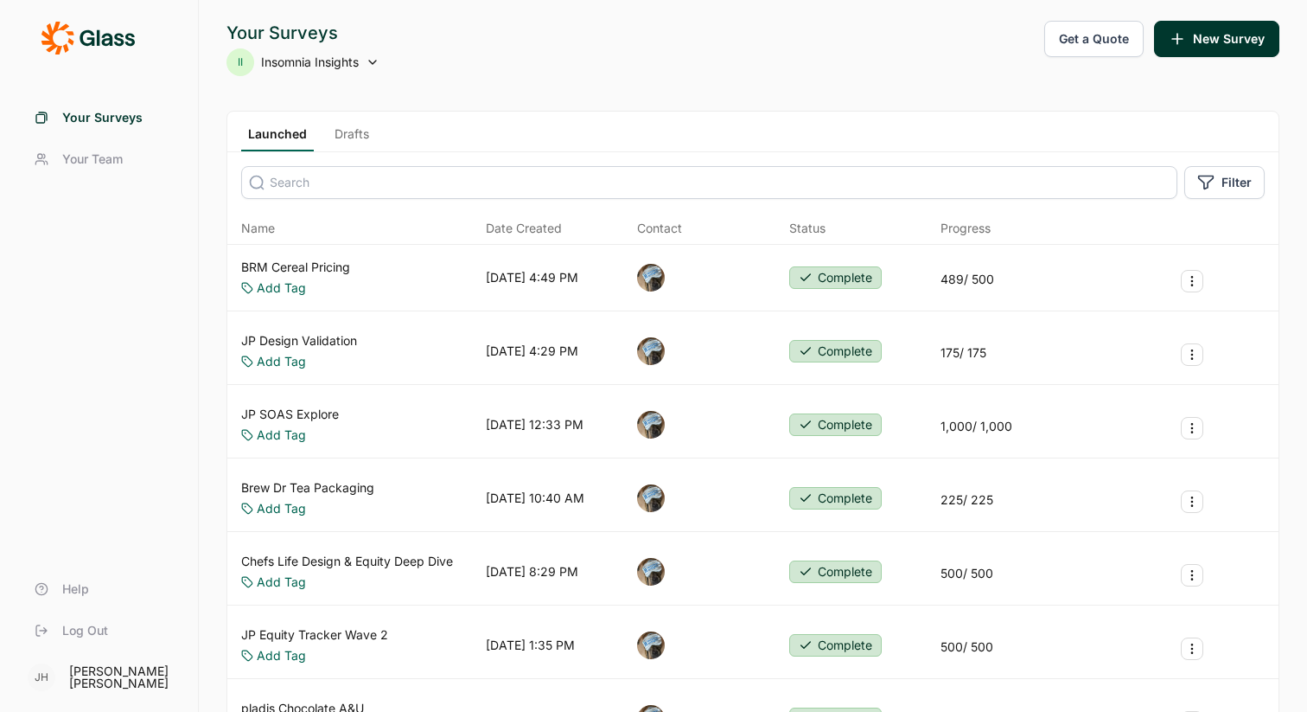
click at [351, 135] on link "Drafts" at bounding box center [352, 138] width 48 height 26
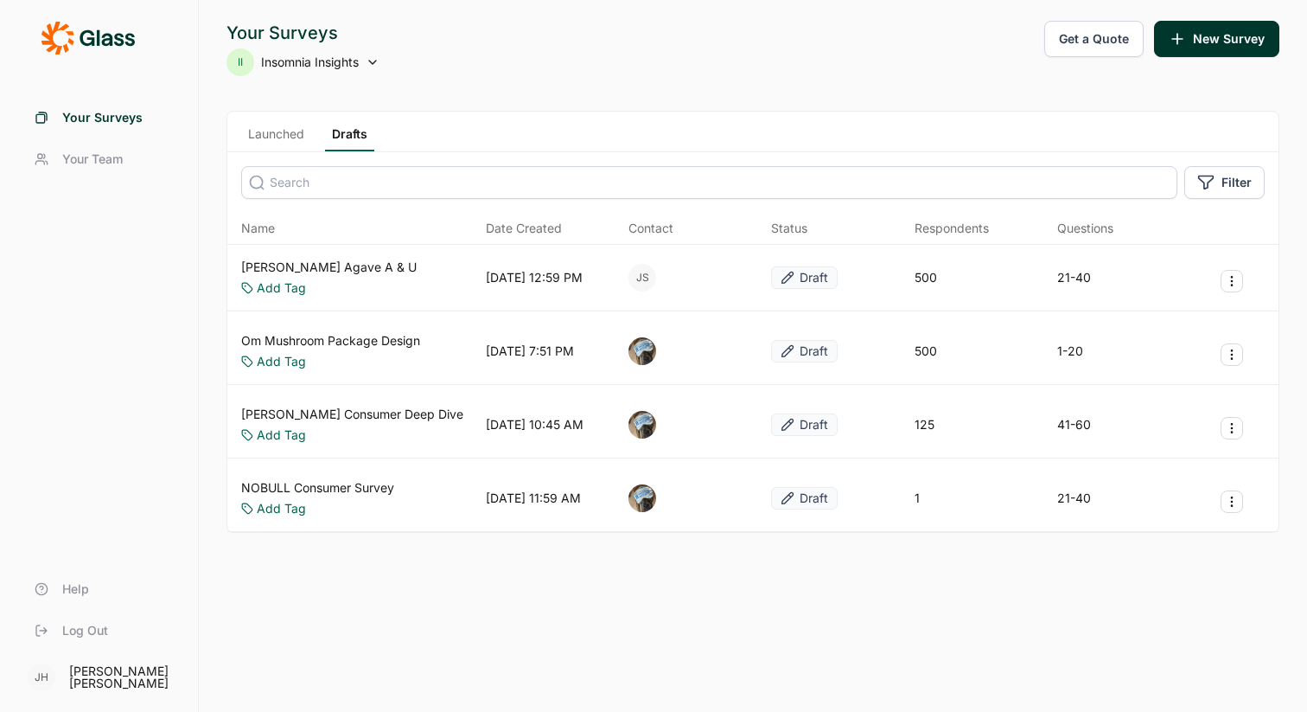
click at [290, 135] on link "Launched" at bounding box center [276, 138] width 70 height 26
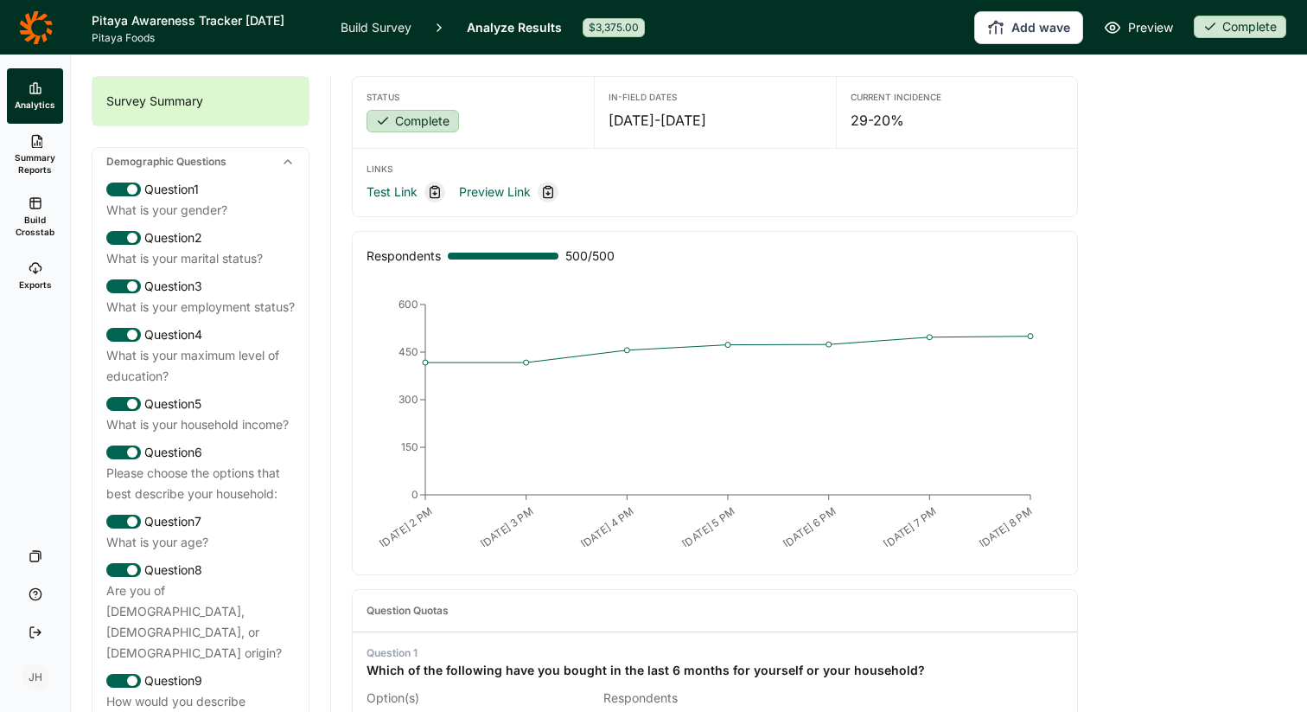
click at [50, 29] on icon at bounding box center [36, 27] width 34 height 35
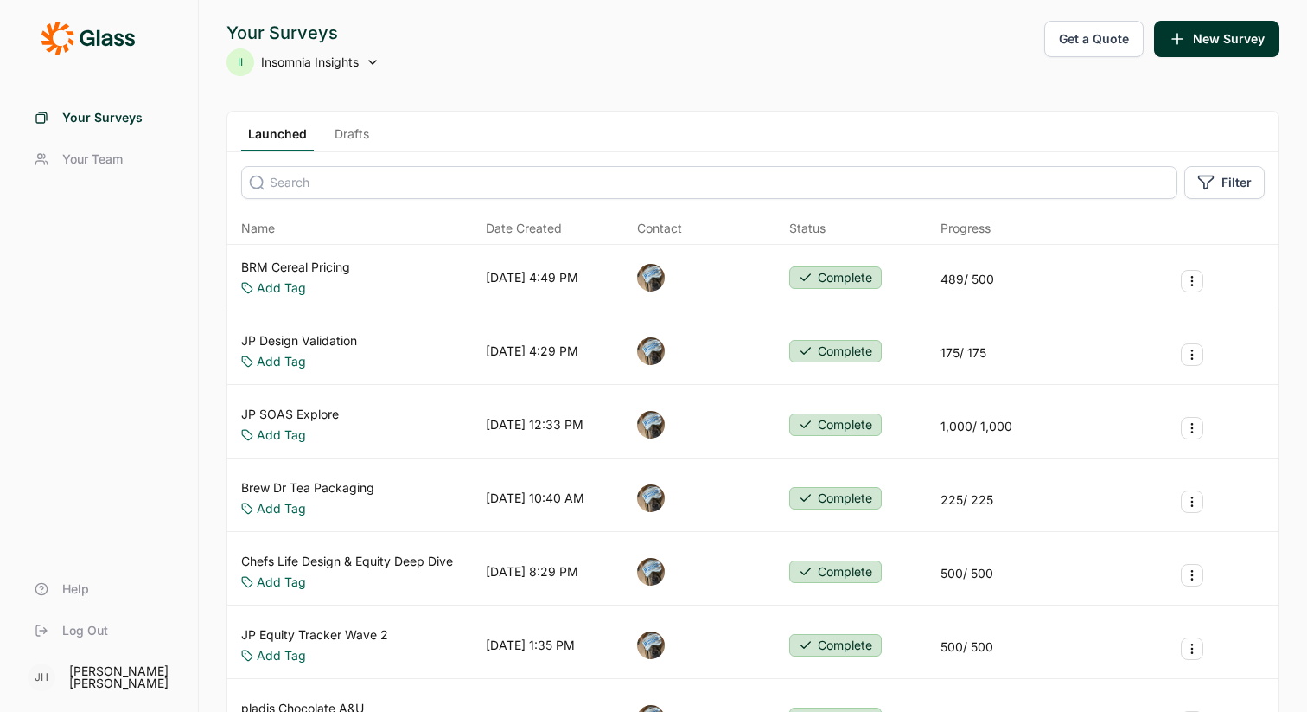
click at [366, 60] on div "II Insomnia Insights" at bounding box center [303, 62] width 153 height 28
click at [105, 116] on span "Your Surveys" at bounding box center [102, 117] width 80 height 17
click at [379, 61] on icon at bounding box center [373, 62] width 14 height 14
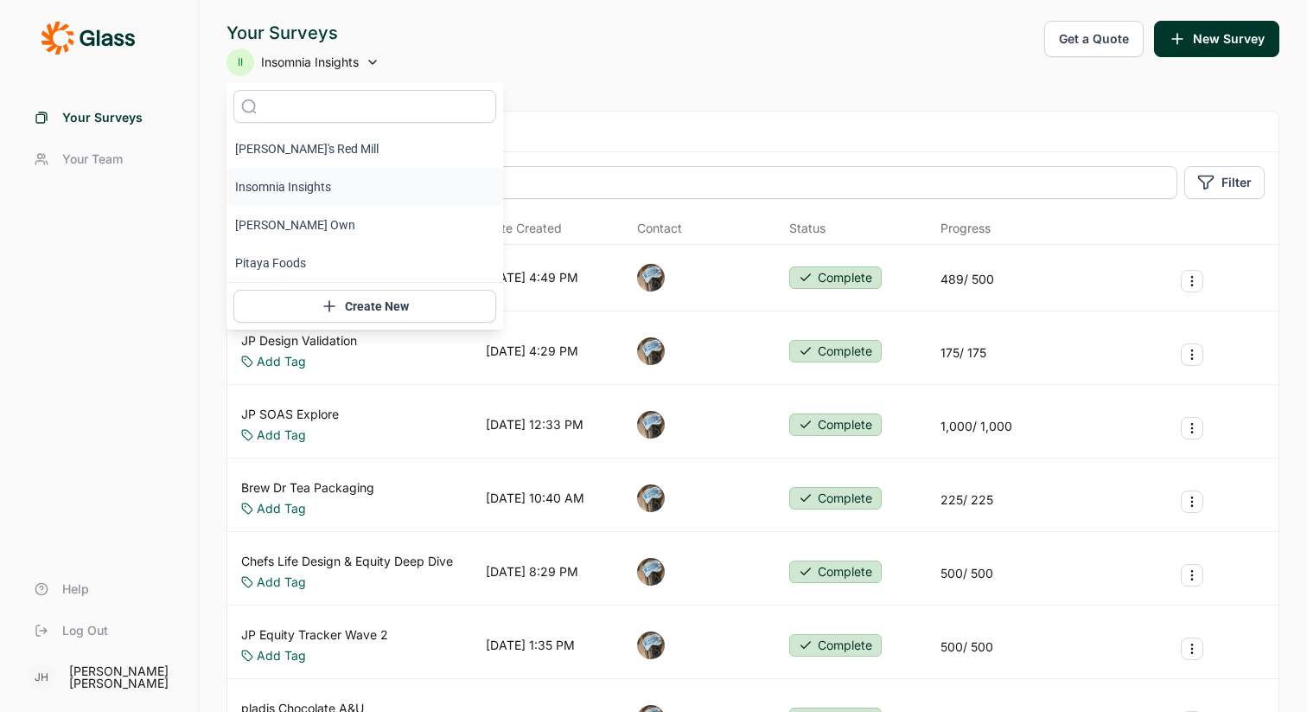
click at [319, 189] on li "Insomnia Insights" at bounding box center [365, 187] width 277 height 38
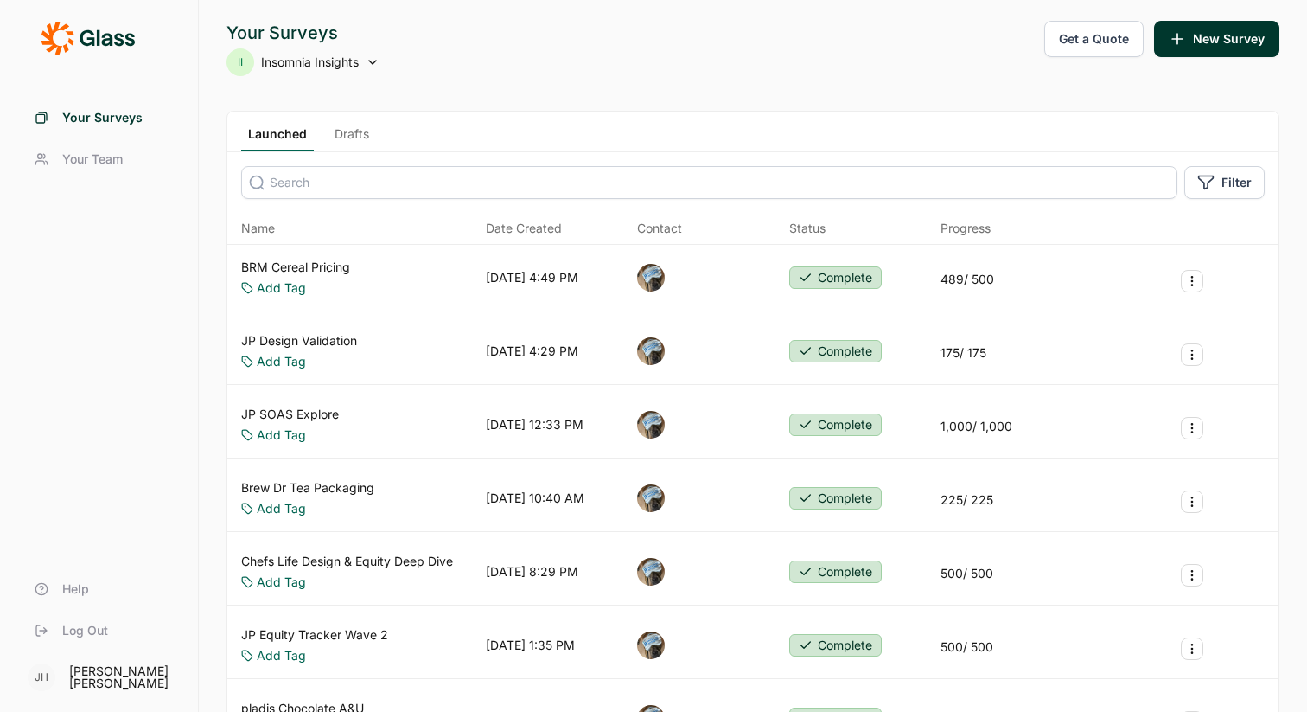
click at [77, 627] on span "Log Out" at bounding box center [85, 630] width 46 height 17
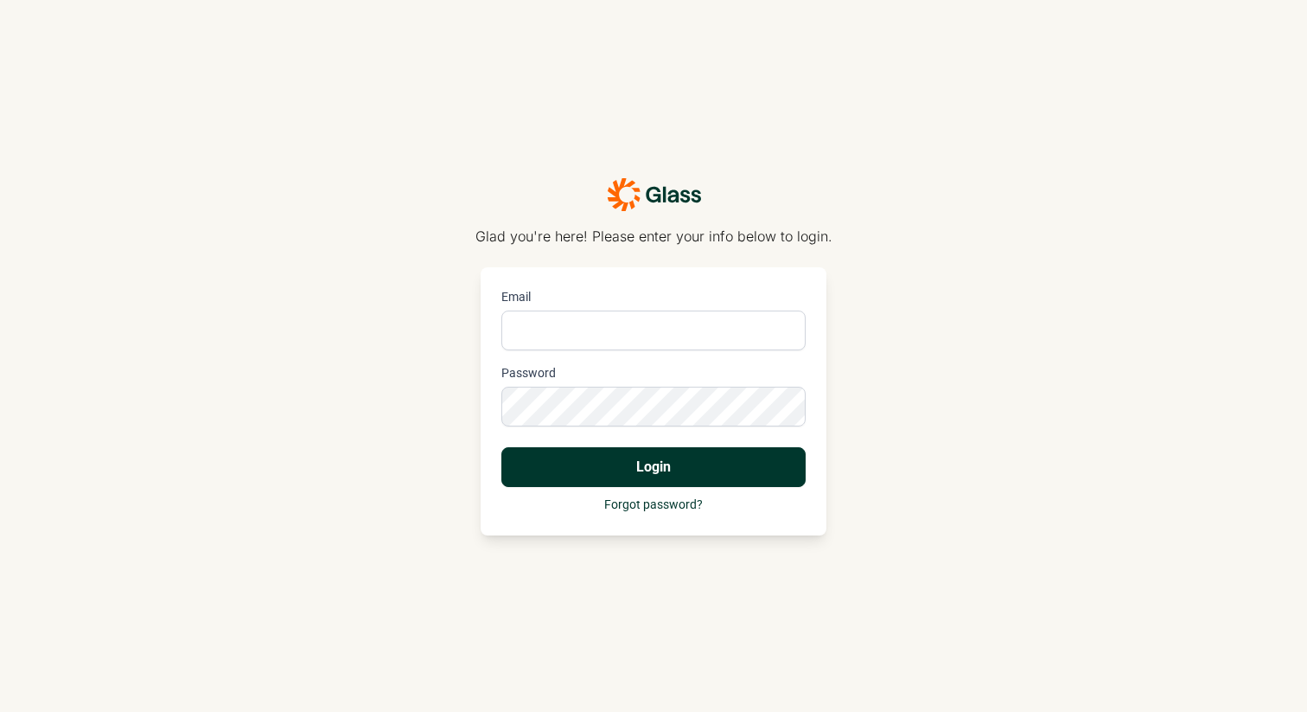
type input "jodie@insomnia-insights.com"
click at [332, 406] on div "Glad you're here! Please enter your info below to login. Email jodie@insomnia-i…" at bounding box center [653, 356] width 1307 height 712
click at [558, 470] on button "Login" at bounding box center [654, 467] width 304 height 40
drag, startPoint x: 727, startPoint y: 329, endPoint x: 475, endPoint y: 331, distance: 252.5
click at [475, 331] on div "Glad you're here! Please enter your info below to login. Email jodie@insomnia-i…" at bounding box center [653, 356] width 1307 height 712
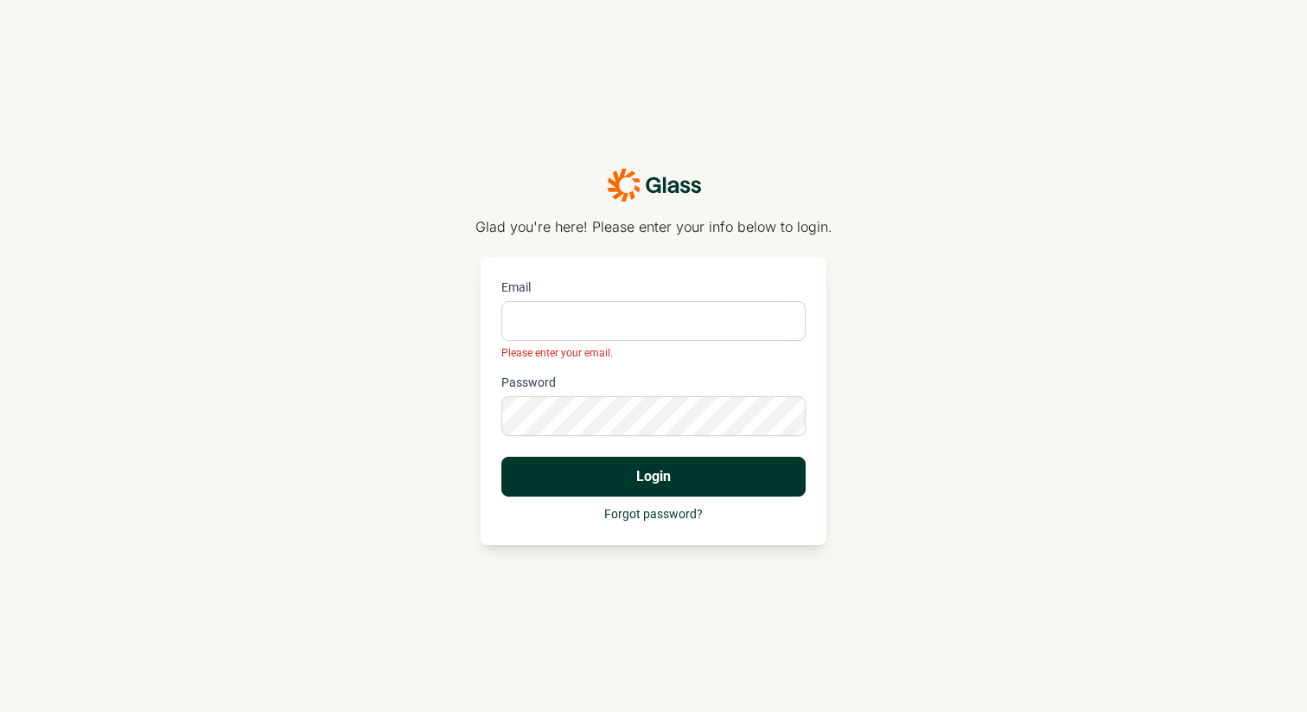
click at [479, 405] on div "Glad you're here! Please enter your info below to login. Email Please enter you…" at bounding box center [654, 356] width 357 height 377
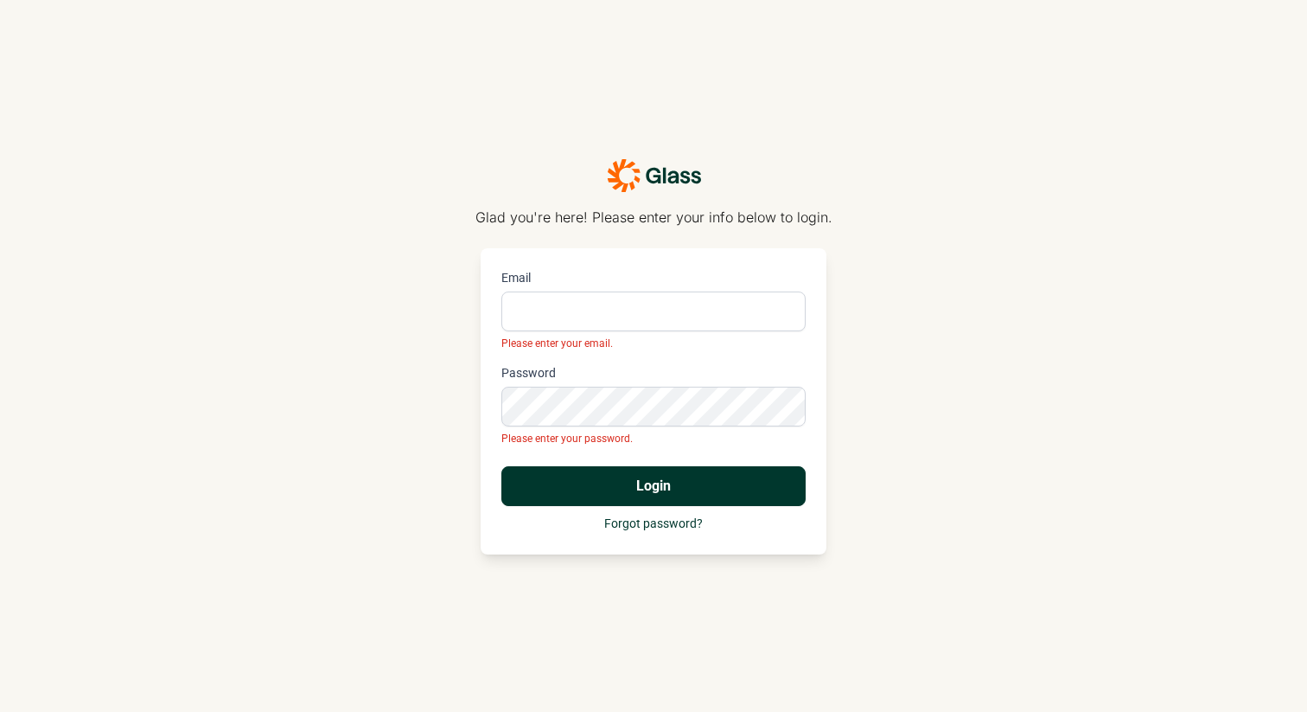
click at [551, 310] on input "Email" at bounding box center [654, 311] width 304 height 40
type input "k"
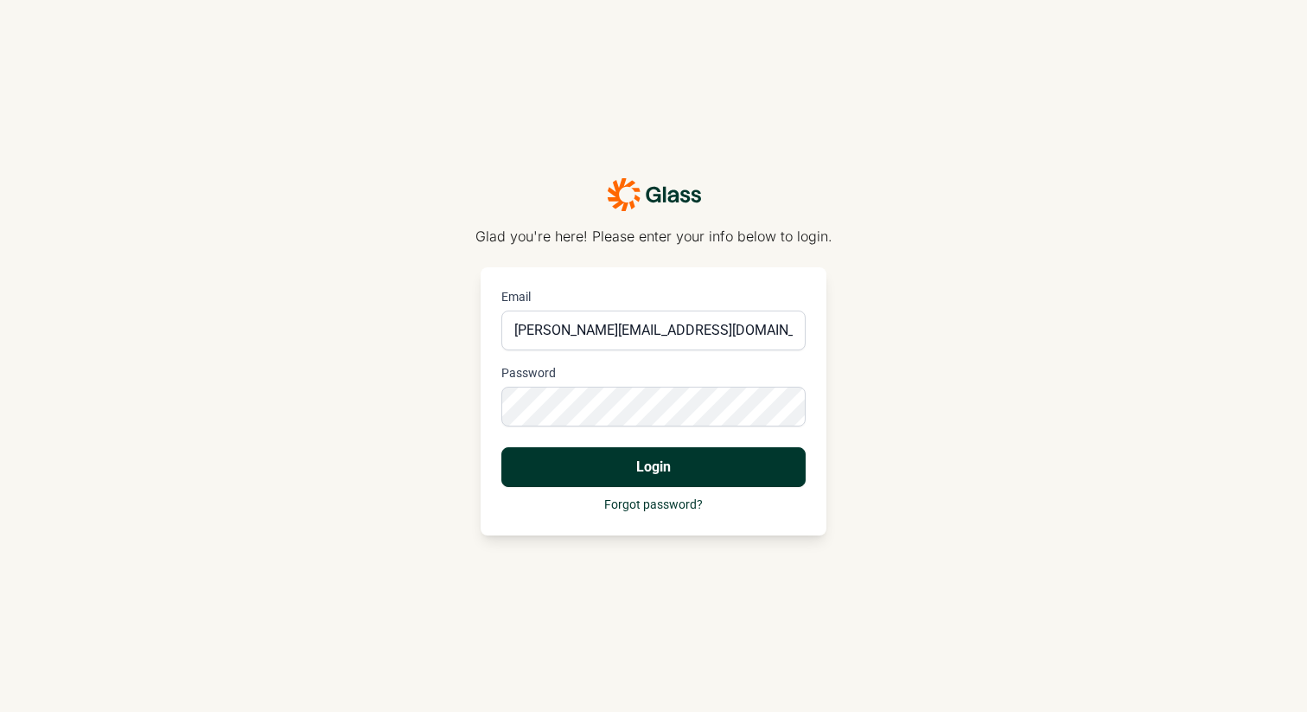
type input "jodie@insomnia-insights.com"
click at [645, 468] on button "Login" at bounding box center [654, 467] width 304 height 40
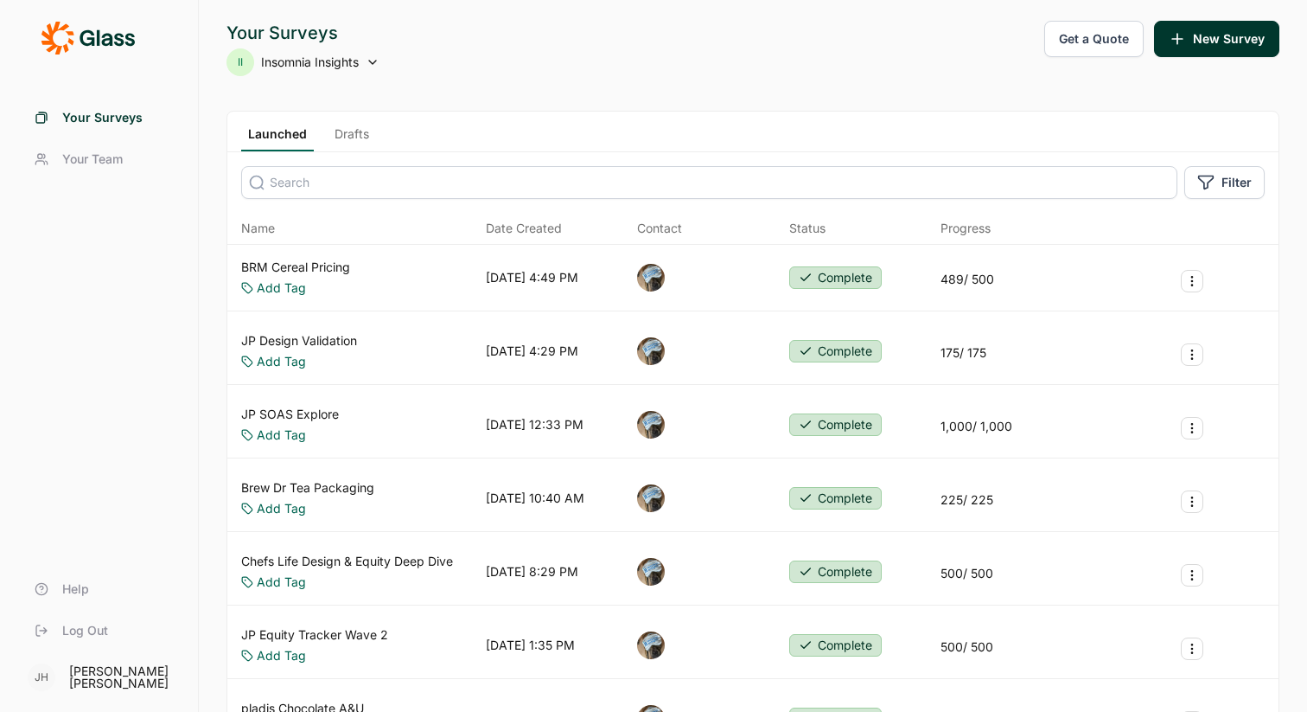
click at [372, 58] on icon at bounding box center [373, 62] width 14 height 14
click at [368, 67] on icon at bounding box center [373, 62] width 14 height 14
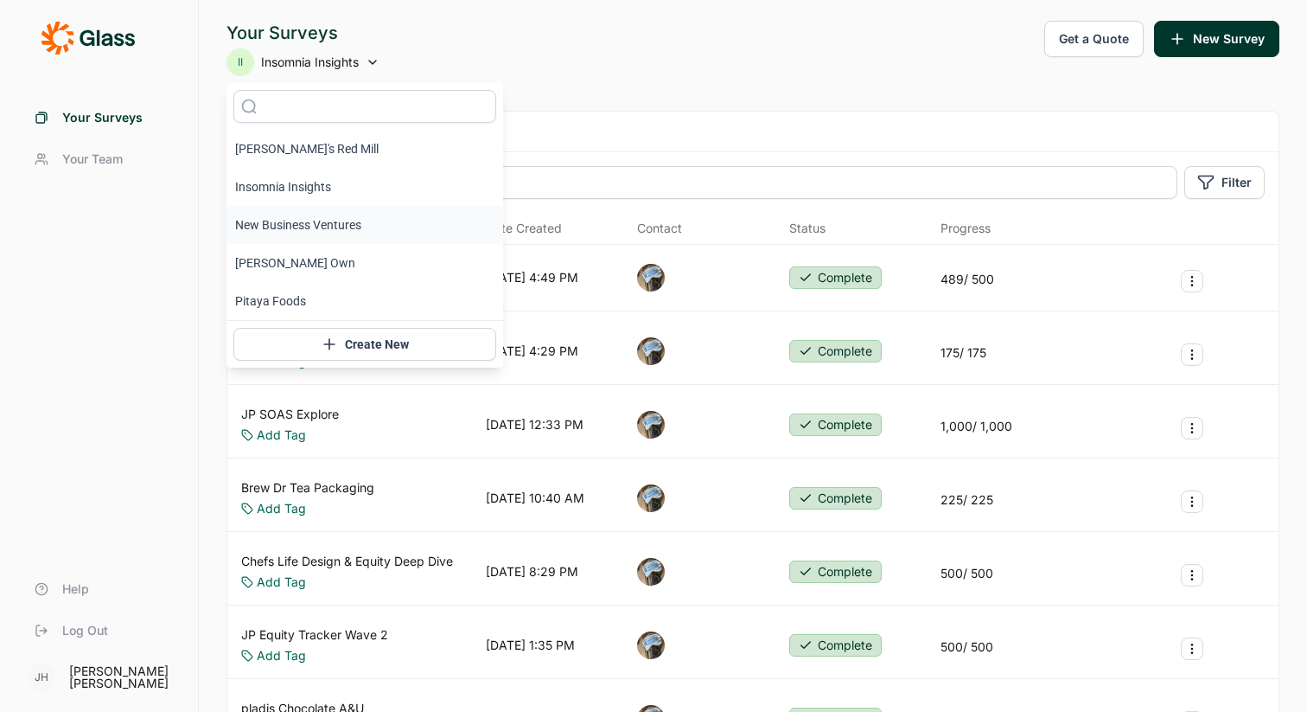
click at [331, 226] on li "New Business Ventures" at bounding box center [365, 225] width 277 height 38
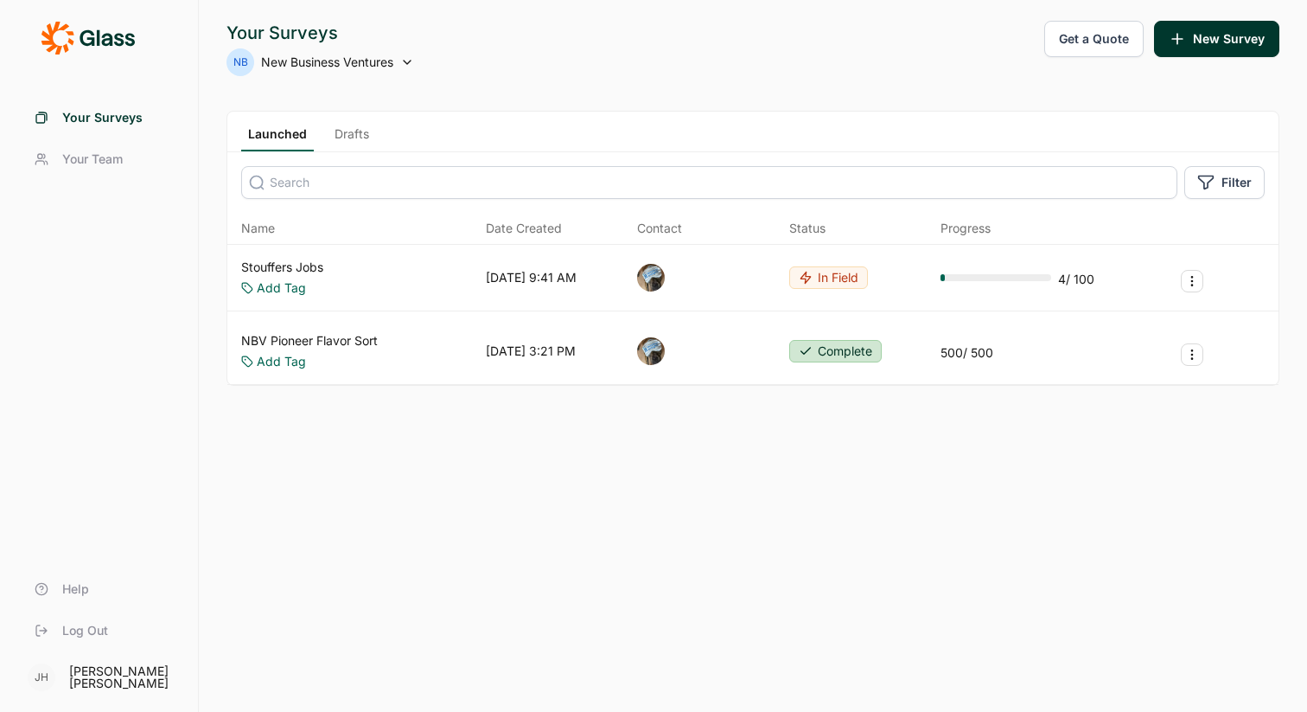
click at [364, 64] on span "New Business Ventures" at bounding box center [327, 62] width 132 height 17
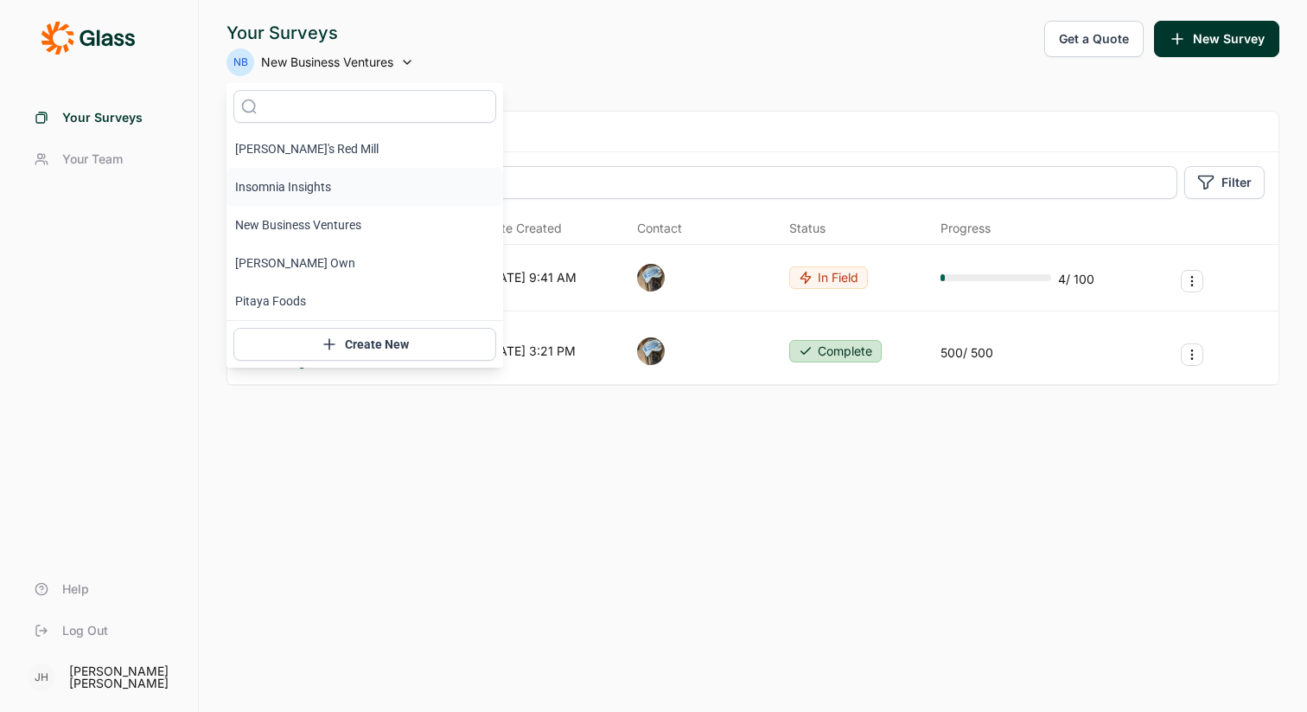
click at [306, 187] on li "Insomnia Insights" at bounding box center [365, 187] width 277 height 38
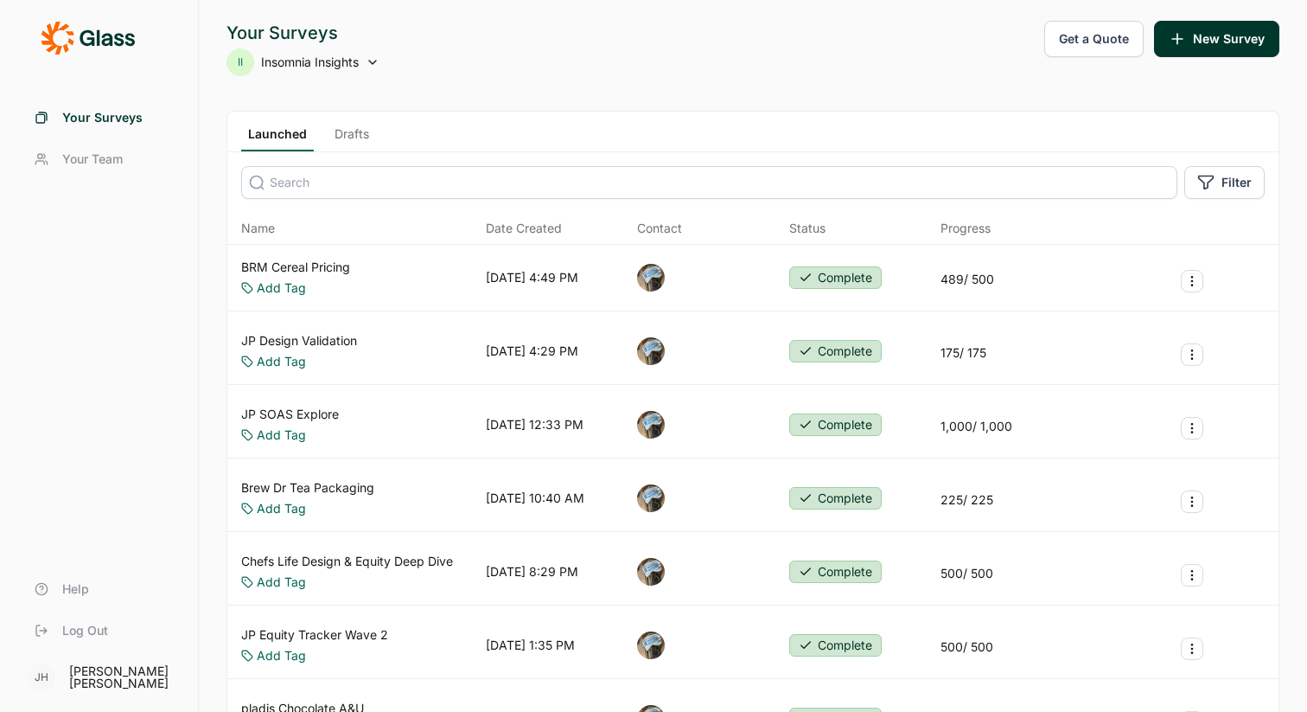
click at [362, 67] on div "II Insomnia Insights" at bounding box center [303, 62] width 153 height 28
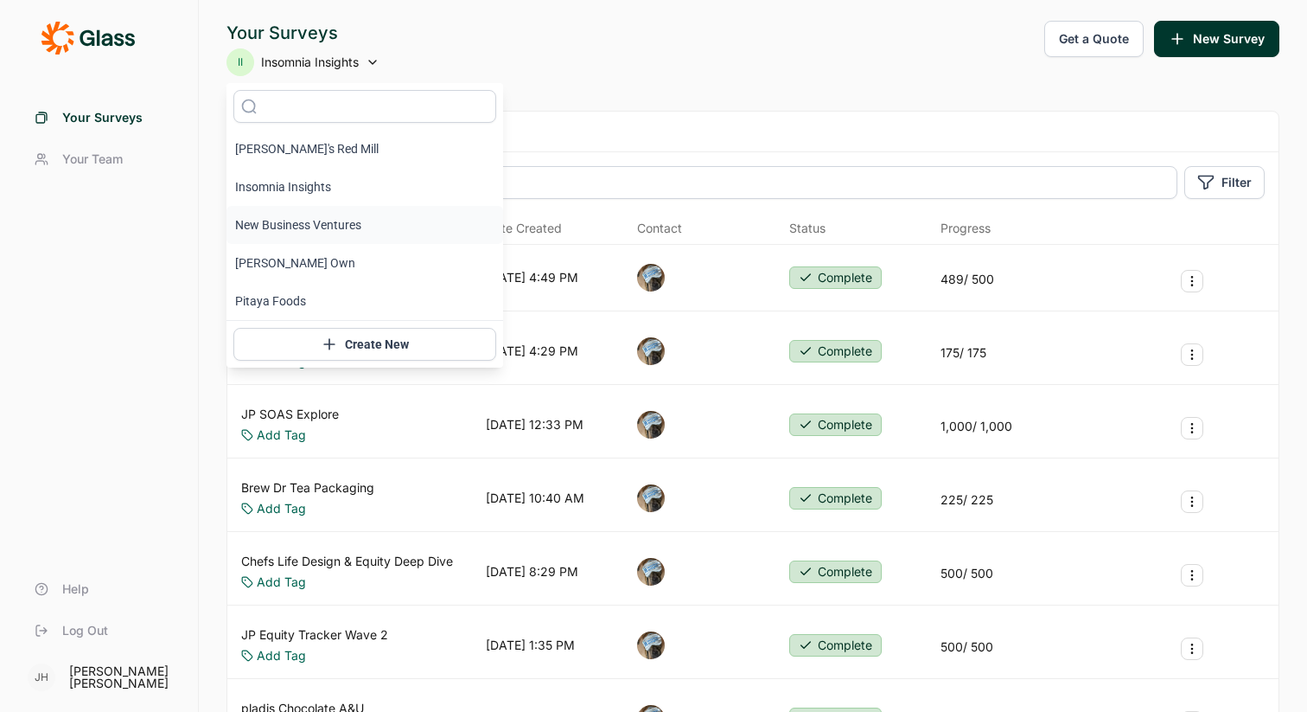
click at [331, 228] on li "New Business Ventures" at bounding box center [365, 225] width 277 height 38
